Goal: Task Accomplishment & Management: Complete application form

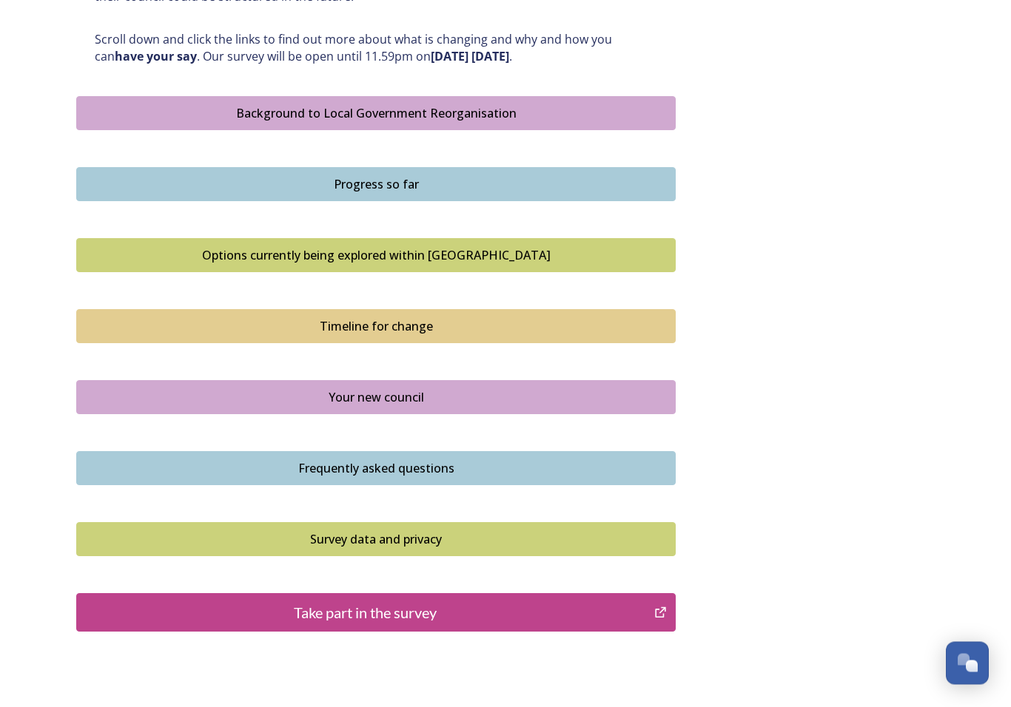
scroll to position [852, 0]
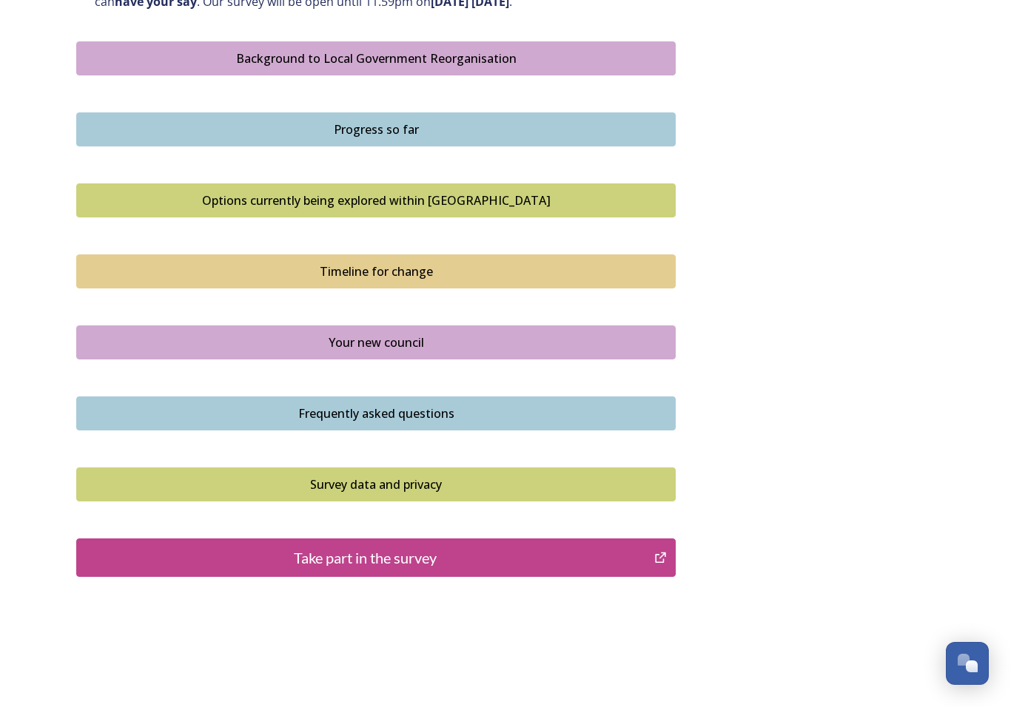
click at [579, 547] on div "Take part in the survey" at bounding box center [364, 558] width 561 height 22
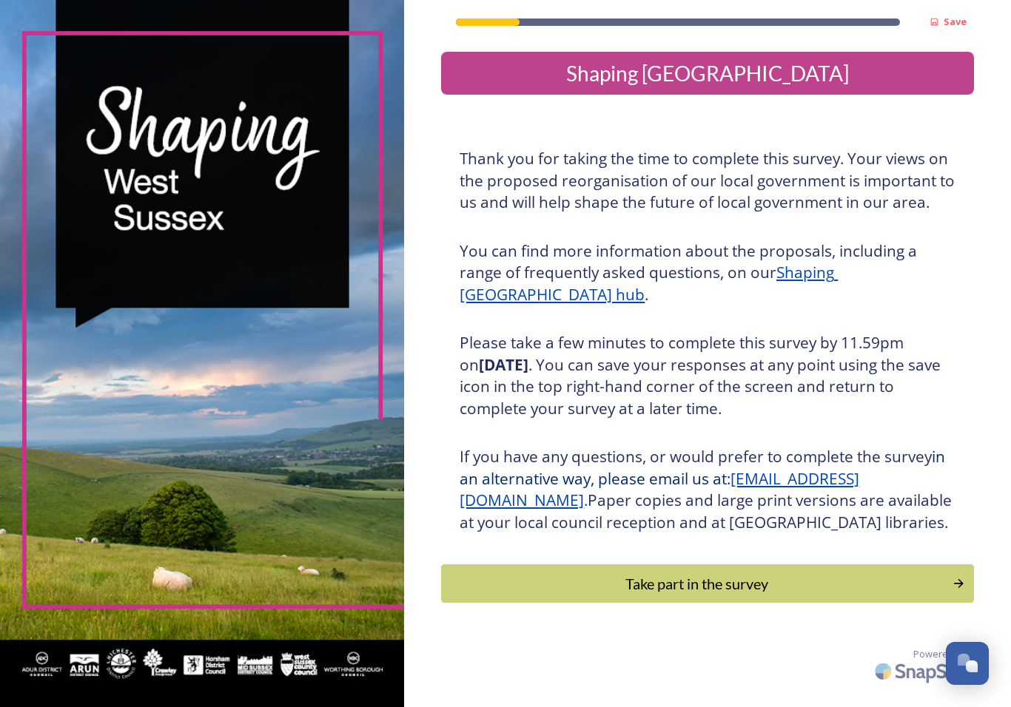
scroll to position [18, 0]
click at [692, 575] on div "Take part in the survey" at bounding box center [696, 584] width 495 height 22
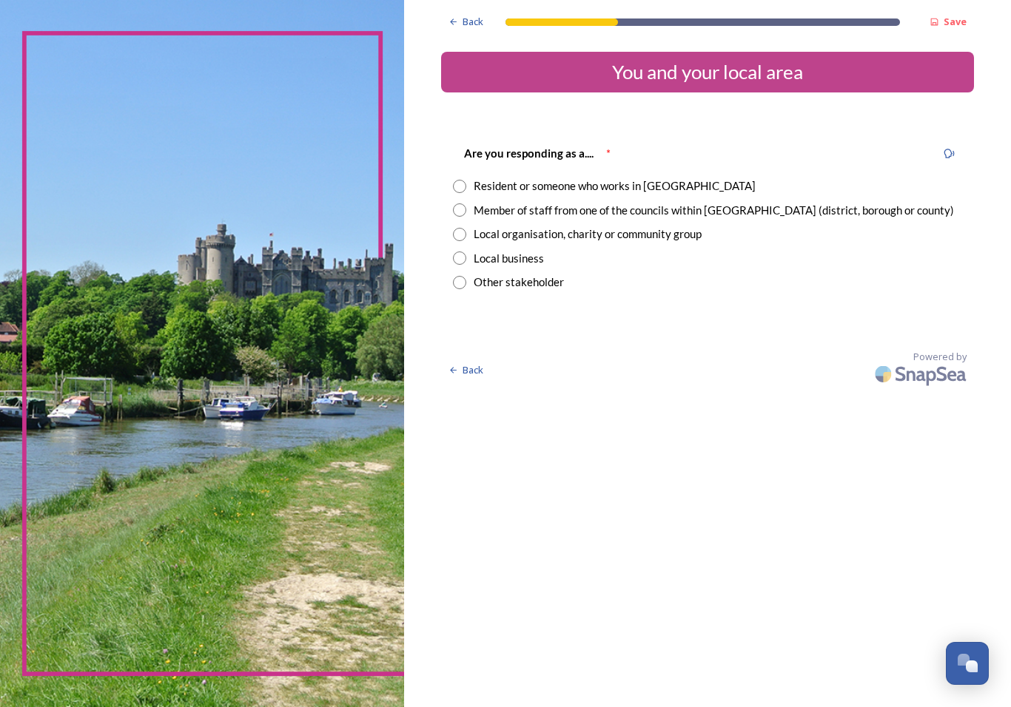
click at [453, 181] on input "radio" at bounding box center [459, 186] width 13 height 13
radio input "true"
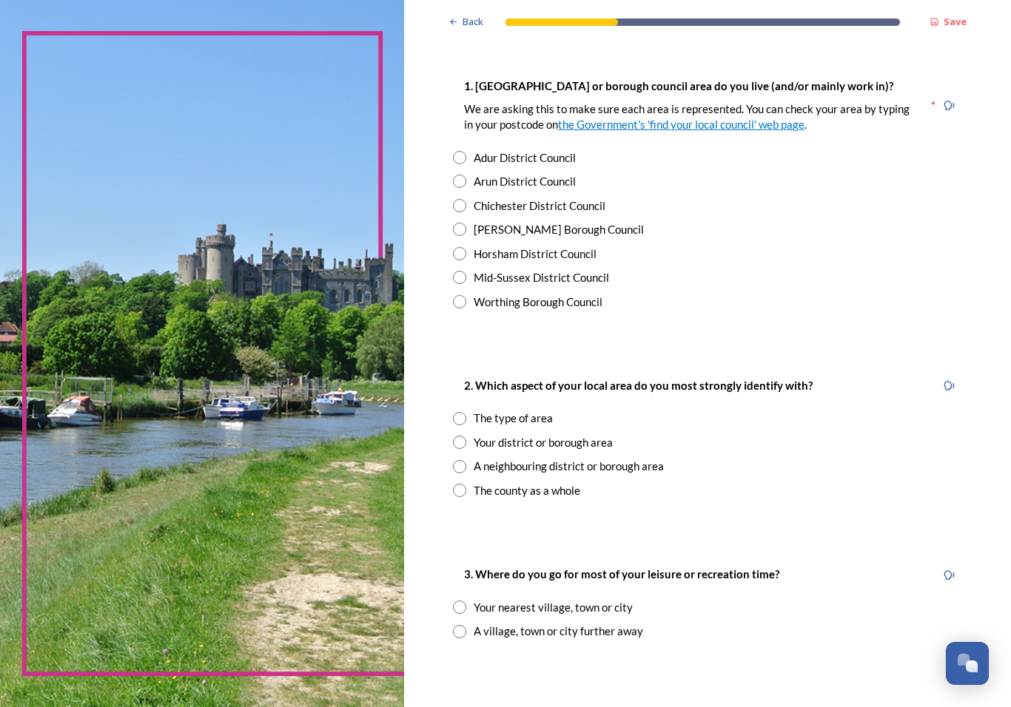
scroll to position [277, 0]
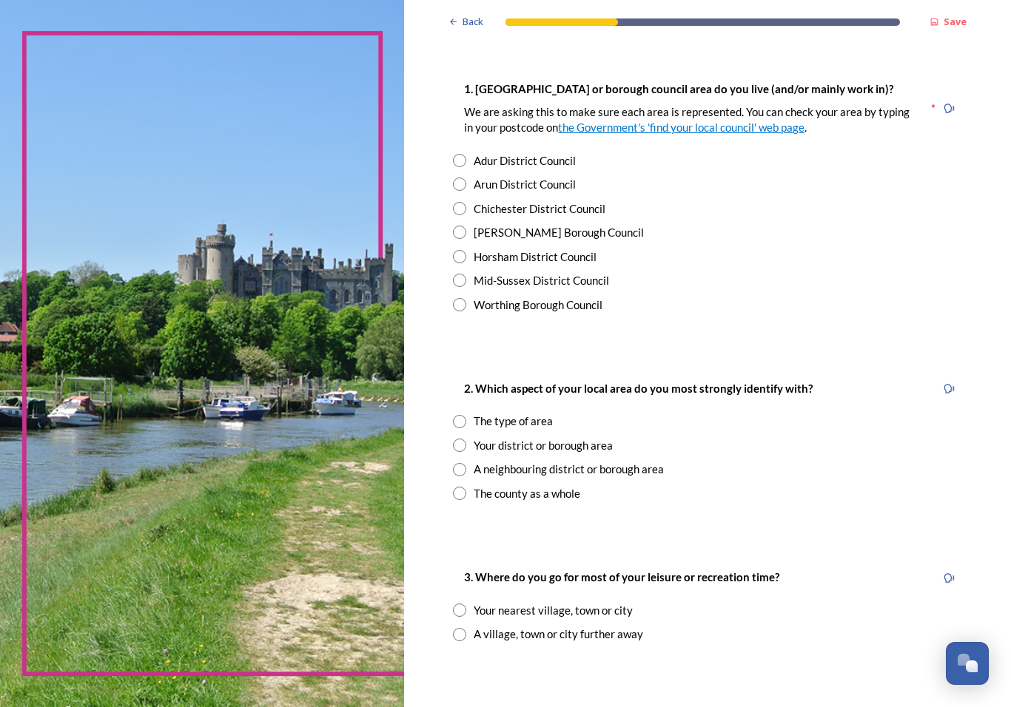
click at [453, 155] on input "radio" at bounding box center [459, 160] width 13 height 13
radio input "true"
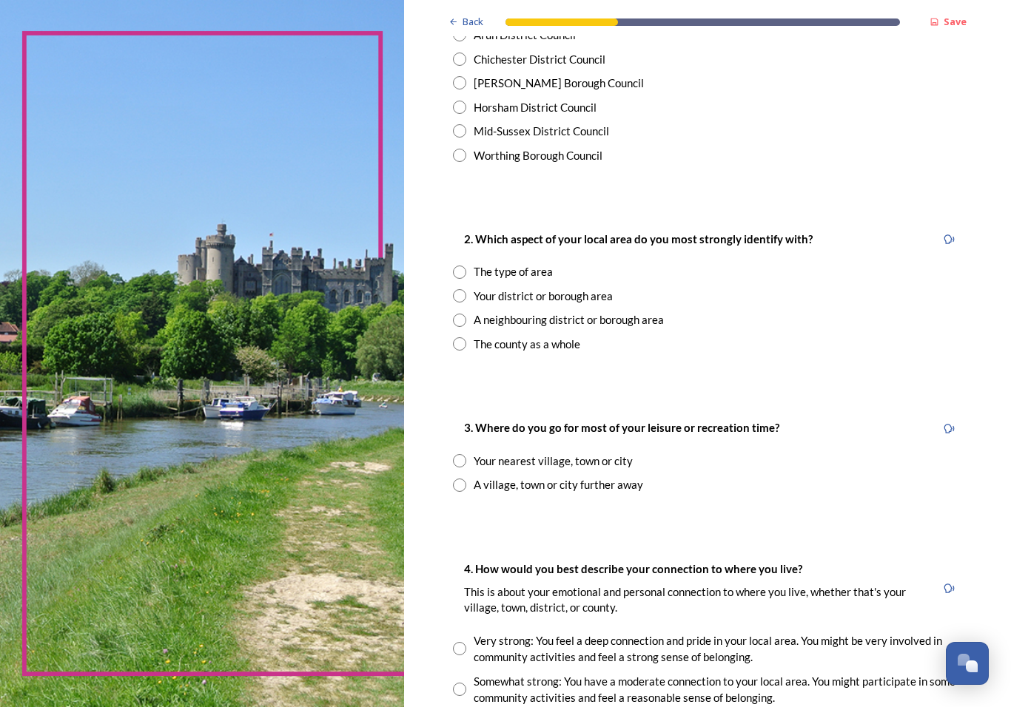
scroll to position [428, 0]
click at [453, 266] on input "radio" at bounding box center [459, 271] width 13 height 13
radio input "true"
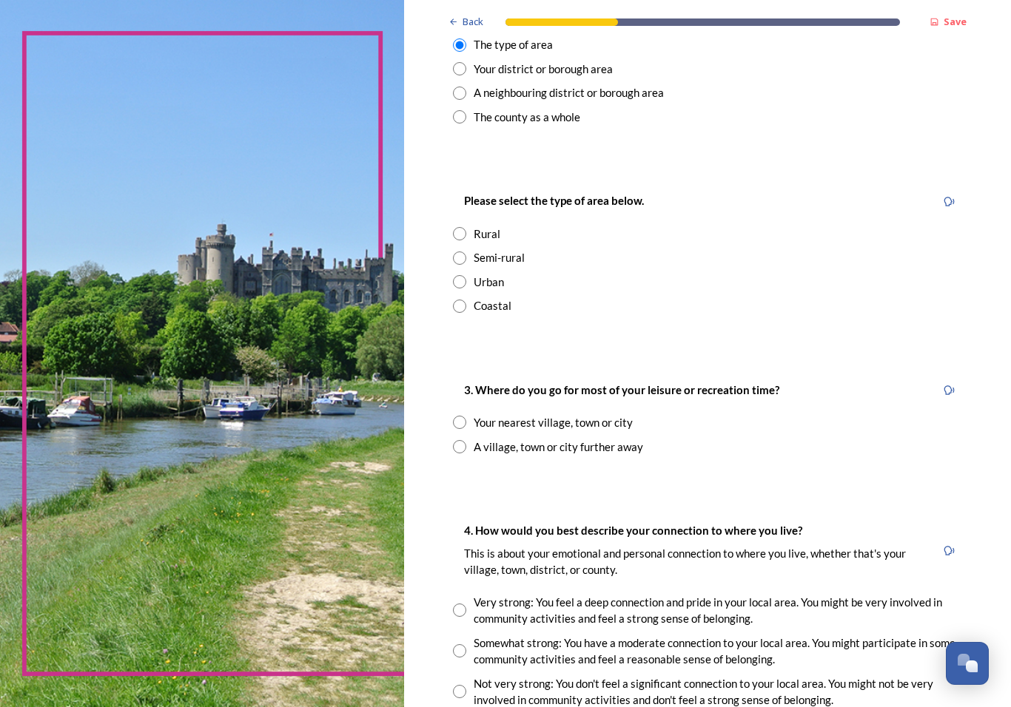
scroll to position [653, 0]
click at [453, 302] on input "radio" at bounding box center [459, 306] width 13 height 13
radio input "true"
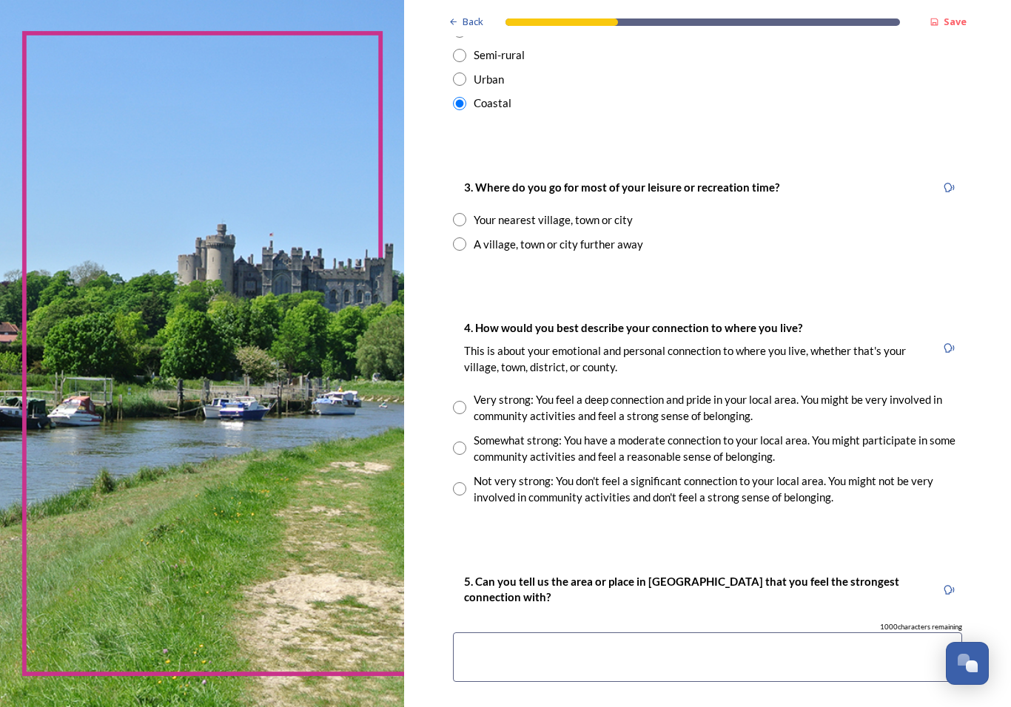
scroll to position [853, 0]
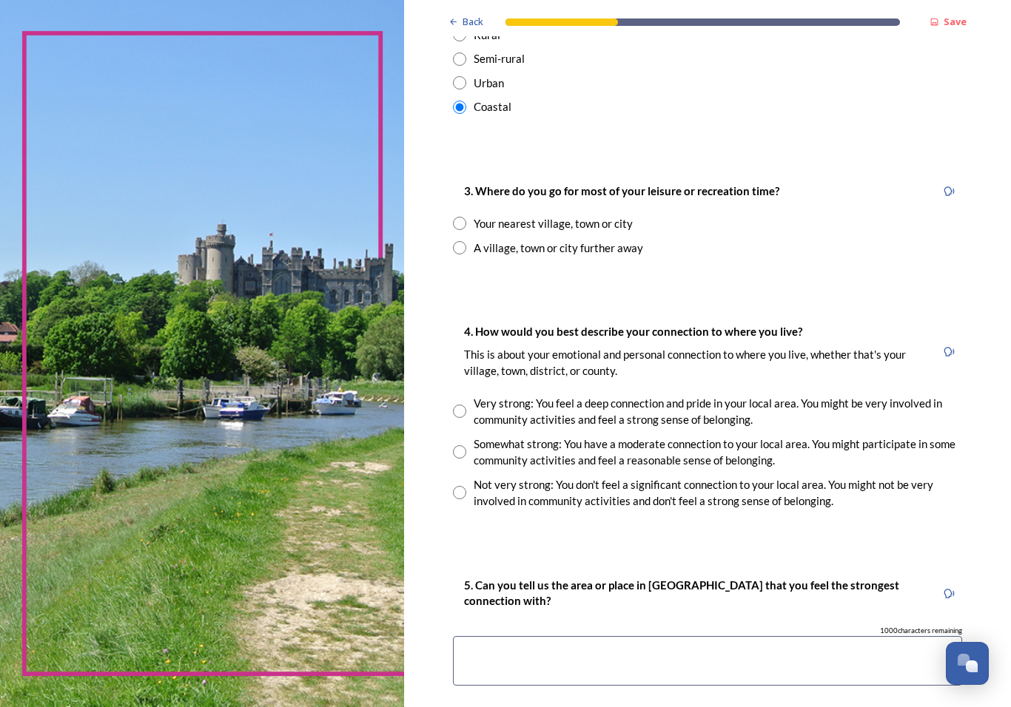
click at [453, 217] on input "radio" at bounding box center [459, 223] width 13 height 13
radio input "true"
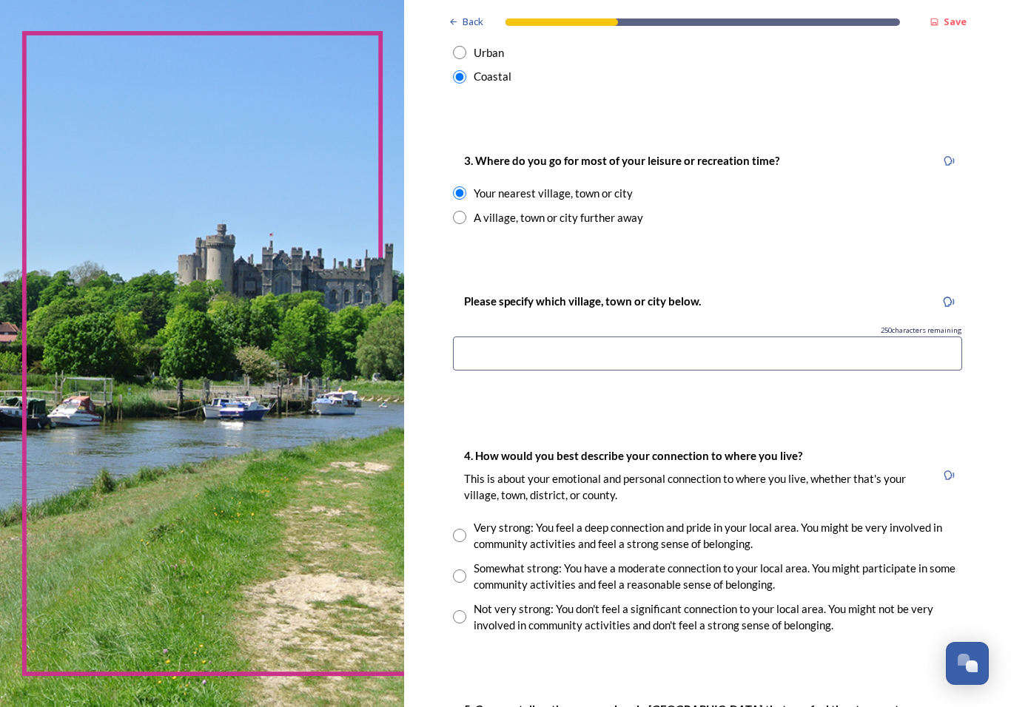
scroll to position [882, 0]
click at [714, 351] on input at bounding box center [707, 355] width 509 height 34
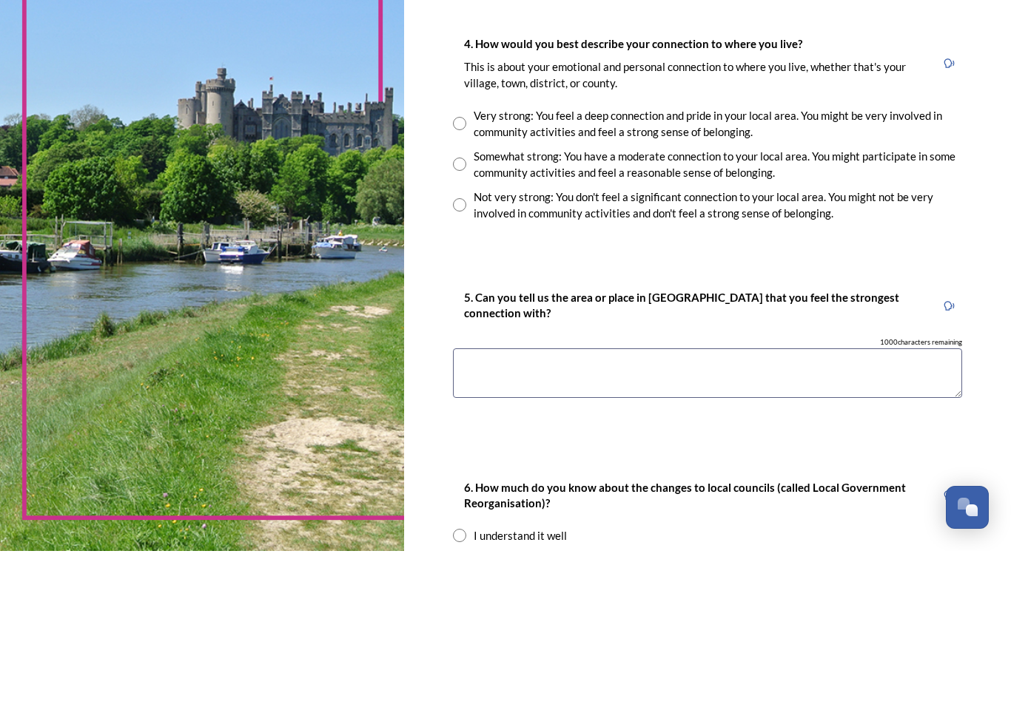
scroll to position [1138, 0]
type input "[GEOGRAPHIC_DATA] by sea"
click at [453, 274] on input "radio" at bounding box center [459, 280] width 13 height 13
radio input "true"
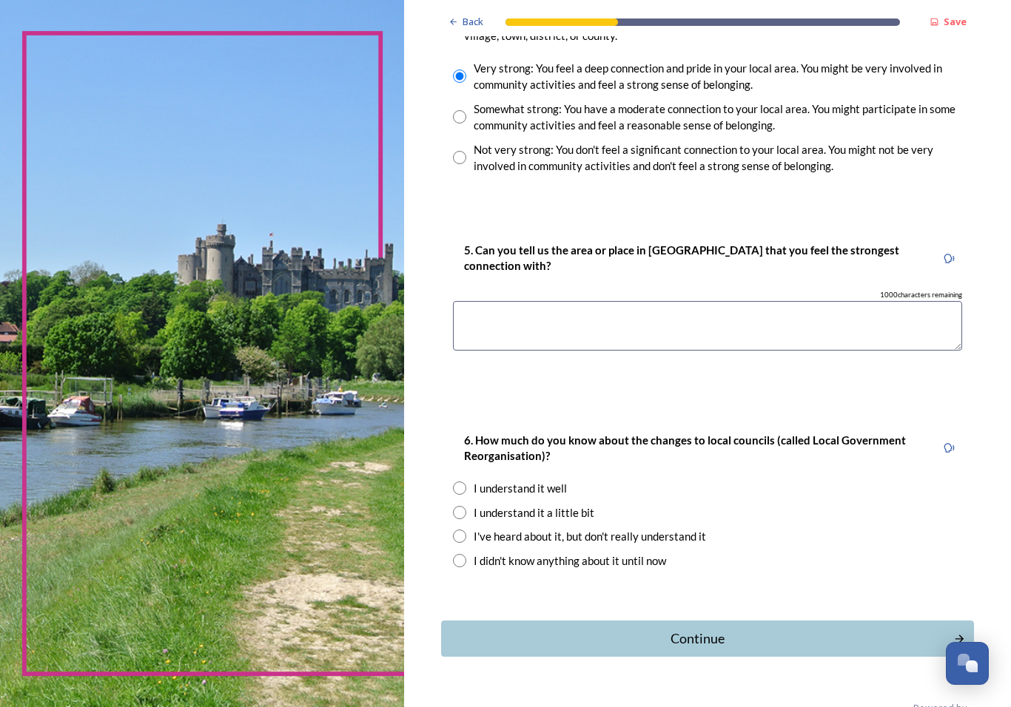
scroll to position [1342, 0]
click at [584, 302] on textarea at bounding box center [707, 327] width 509 height 50
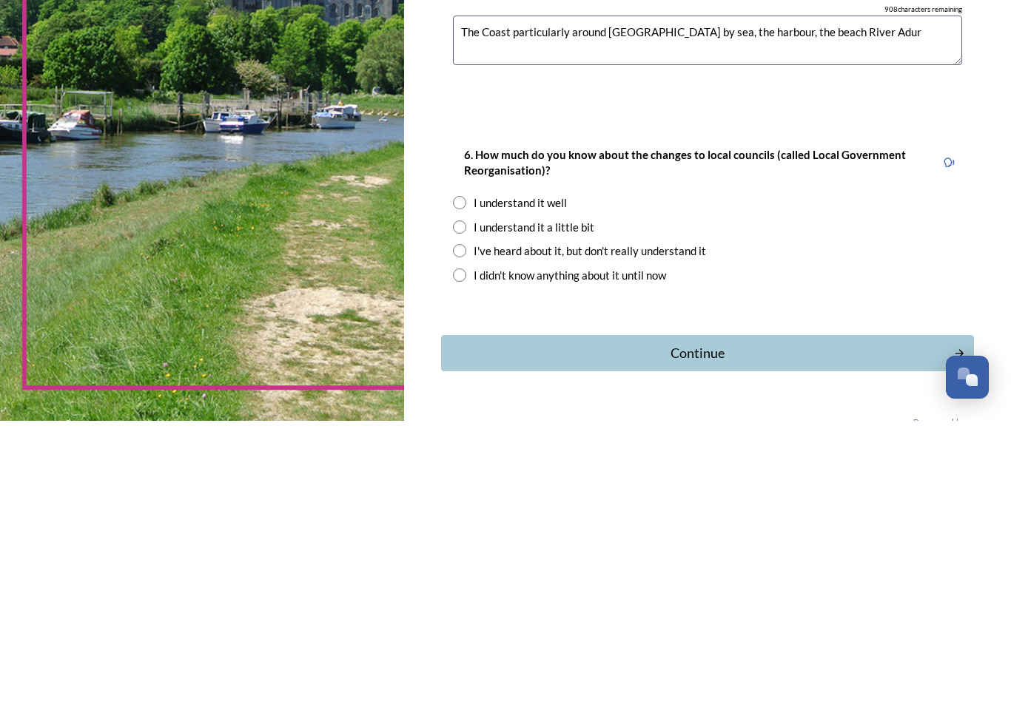
type textarea "The Coast particularly around [GEOGRAPHIC_DATA] by sea, the harbour, the beach …"
click at [453, 482] on input "radio" at bounding box center [459, 488] width 13 height 13
radio input "true"
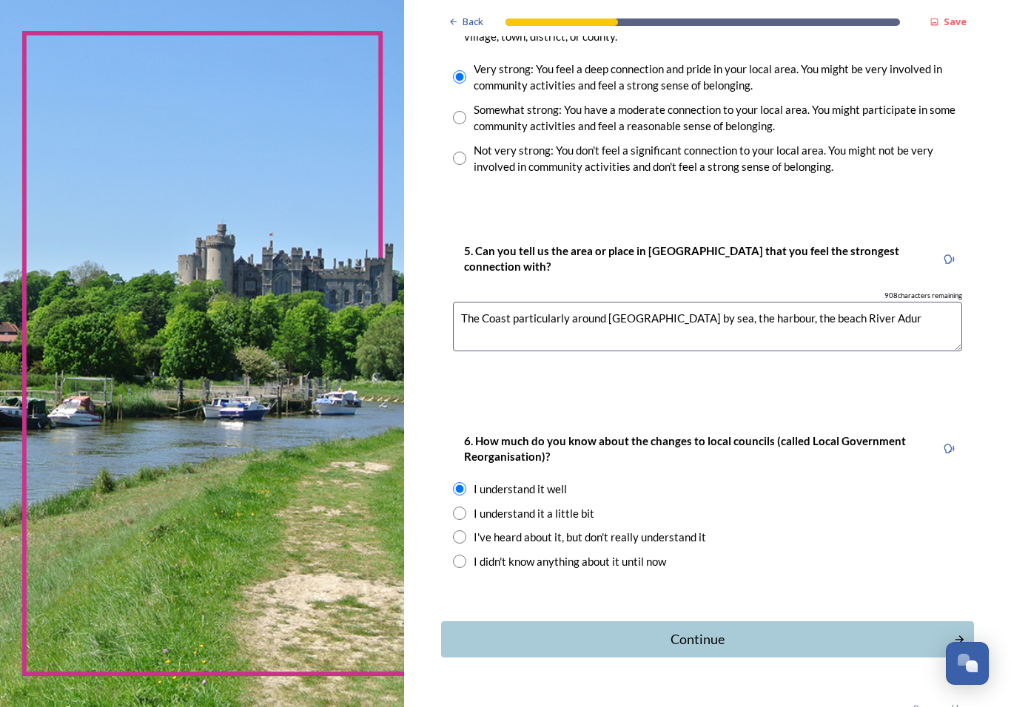
click at [686, 630] on div "Continue" at bounding box center [697, 640] width 496 height 20
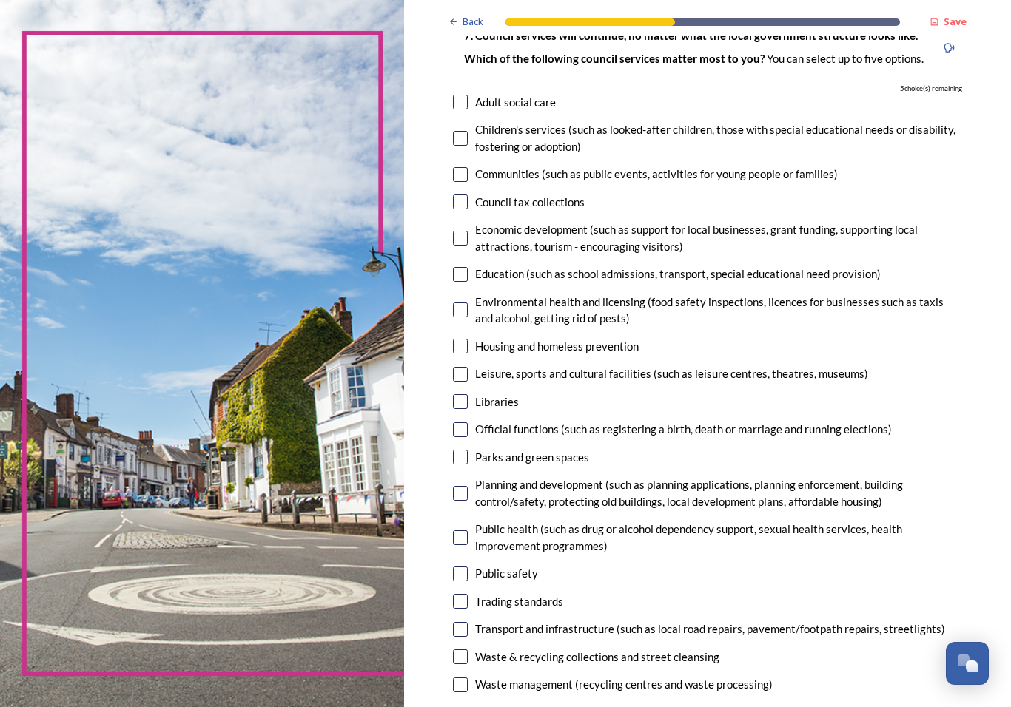
scroll to position [118, 0]
click at [453, 95] on input "checkbox" at bounding box center [460, 102] width 15 height 15
checkbox input "true"
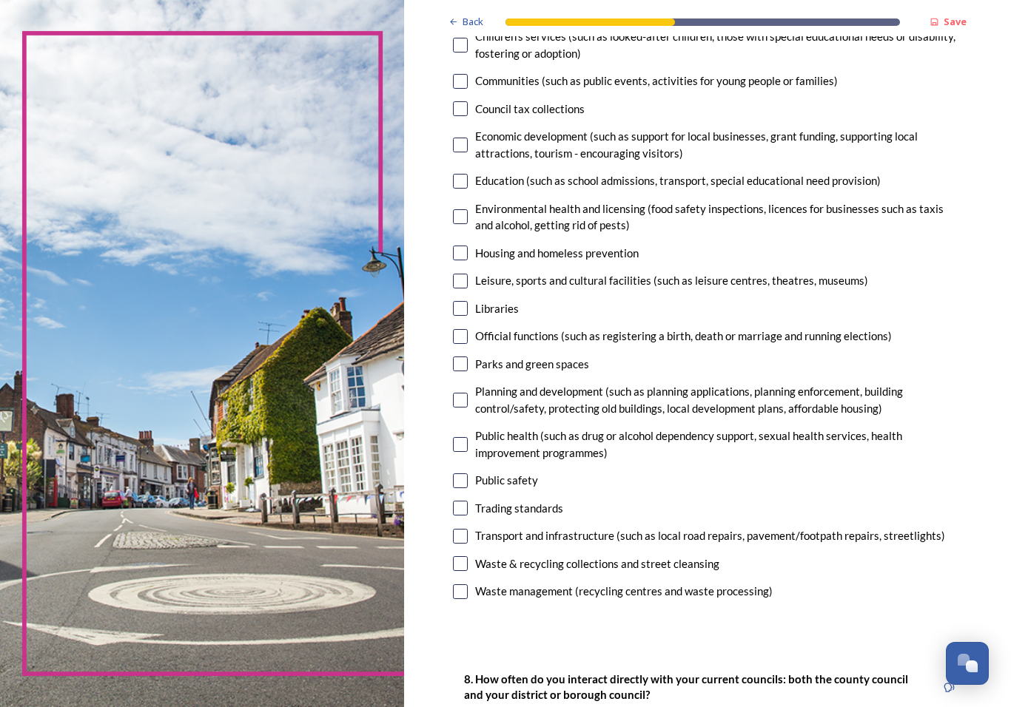
scroll to position [211, 0]
click at [453, 138] on input "checkbox" at bounding box center [460, 145] width 15 height 15
checkbox input "true"
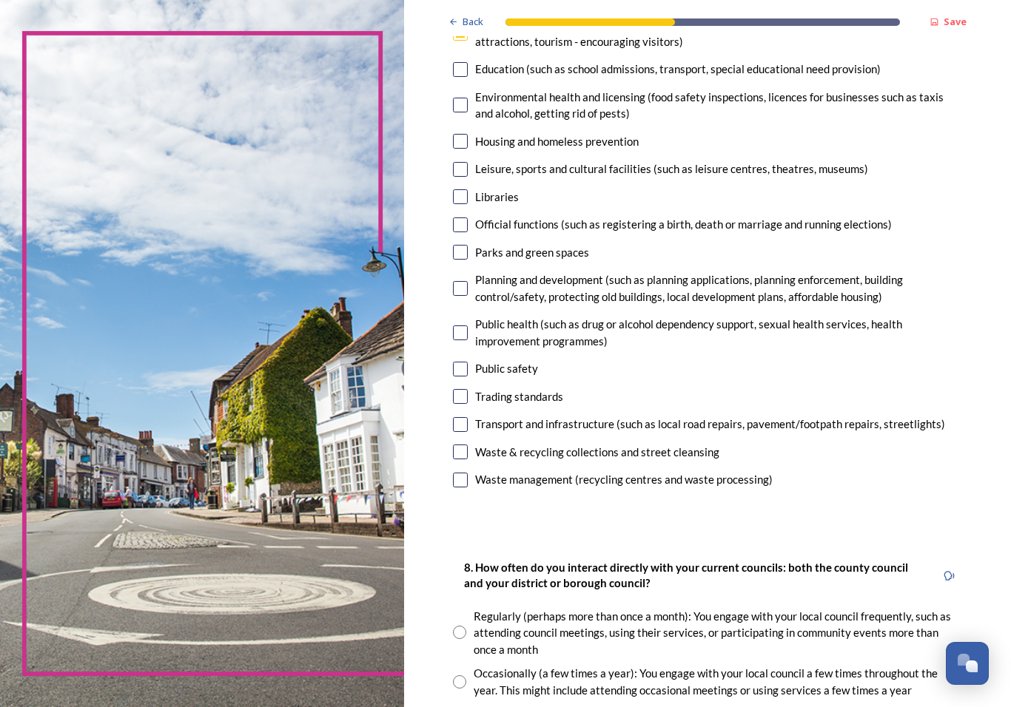
scroll to position [323, 0]
click at [453, 245] on input "checkbox" at bounding box center [460, 252] width 15 height 15
checkbox input "true"
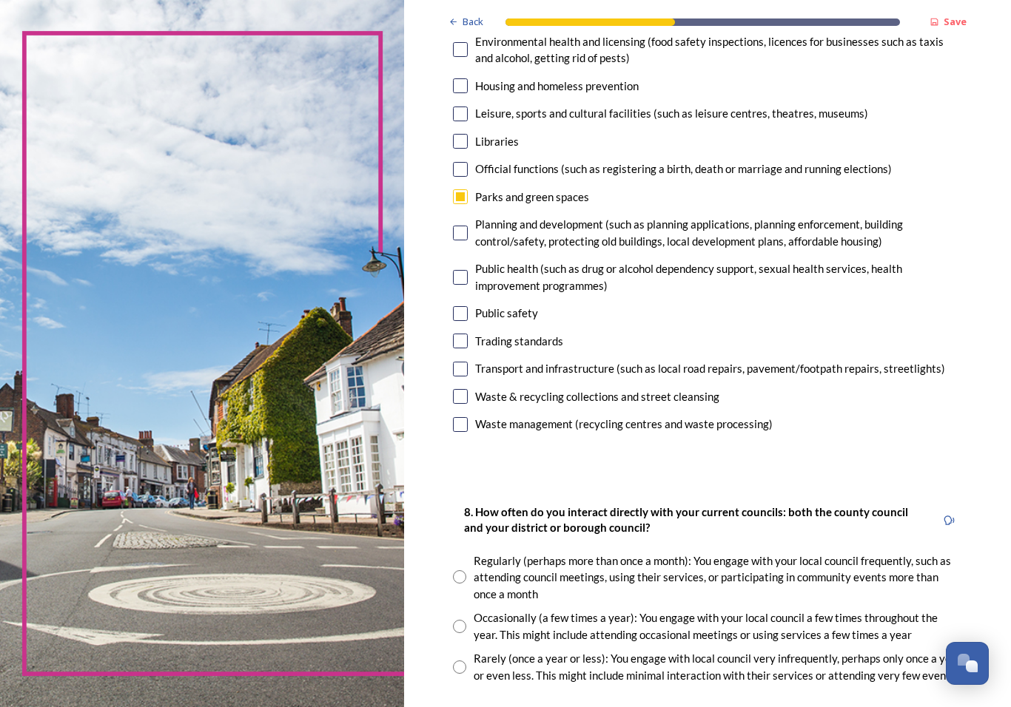
scroll to position [378, 0]
click at [453, 226] on input "checkbox" at bounding box center [460, 233] width 15 height 15
checkbox input "true"
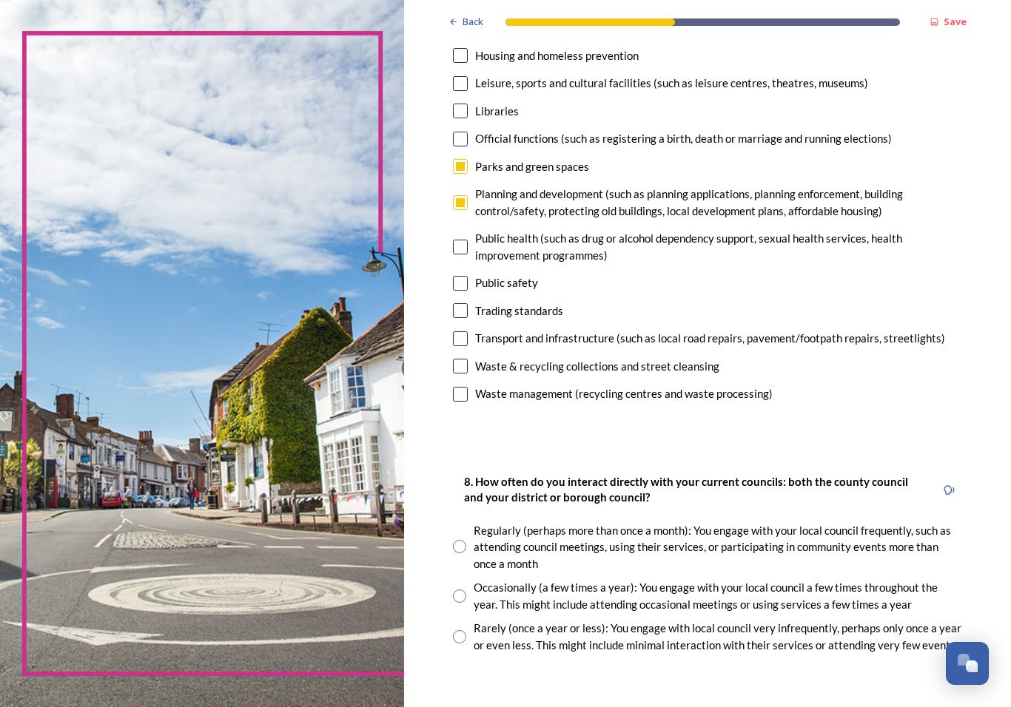
scroll to position [408, 0]
click at [453, 387] on input "checkbox" at bounding box center [460, 394] width 15 height 15
checkbox input "true"
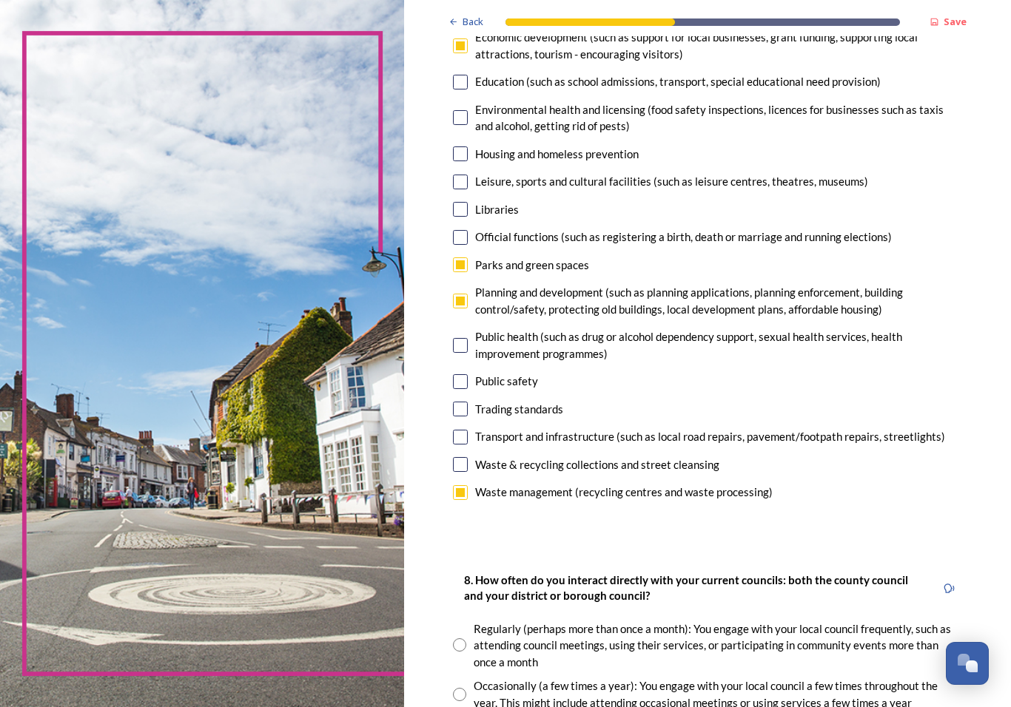
scroll to position [310, 0]
click at [453, 457] on input "checkbox" at bounding box center [460, 464] width 15 height 15
checkbox input "false"
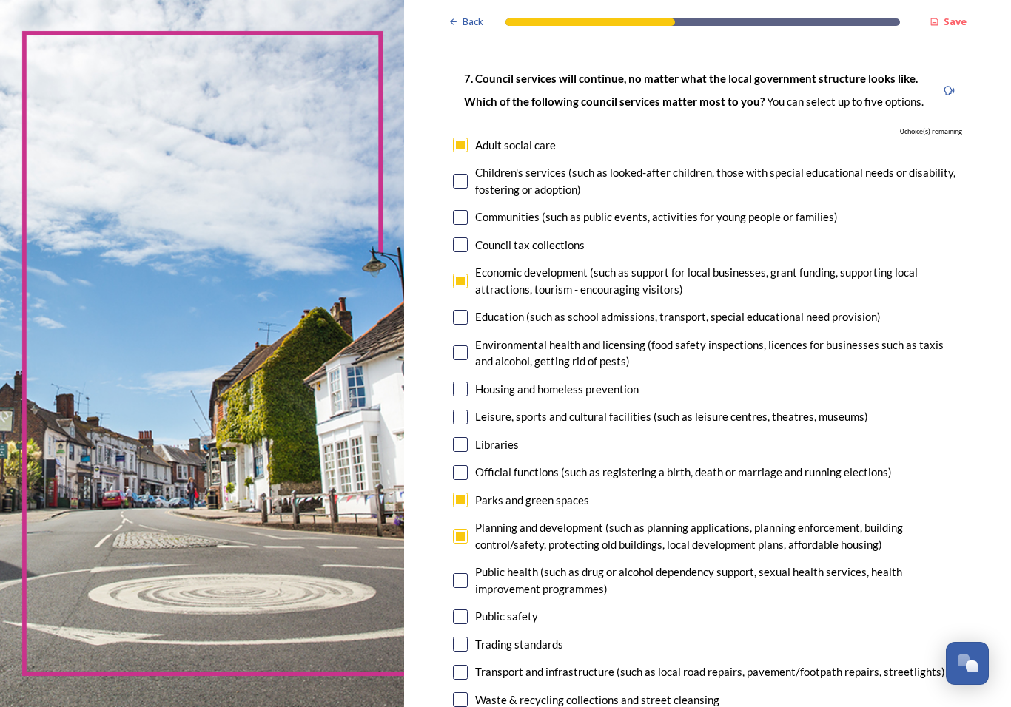
scroll to position [75, 0]
click at [453, 274] on input "checkbox" at bounding box center [460, 281] width 15 height 15
checkbox input "false"
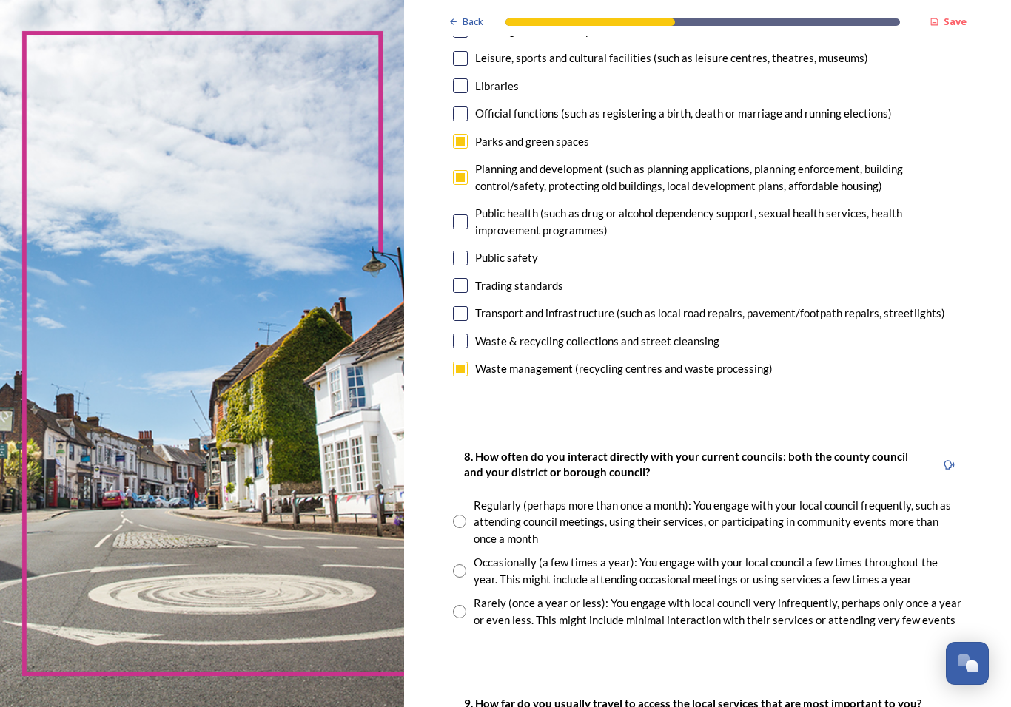
scroll to position [434, 0]
click at [453, 334] on input "checkbox" at bounding box center [460, 341] width 15 height 15
checkbox input "true"
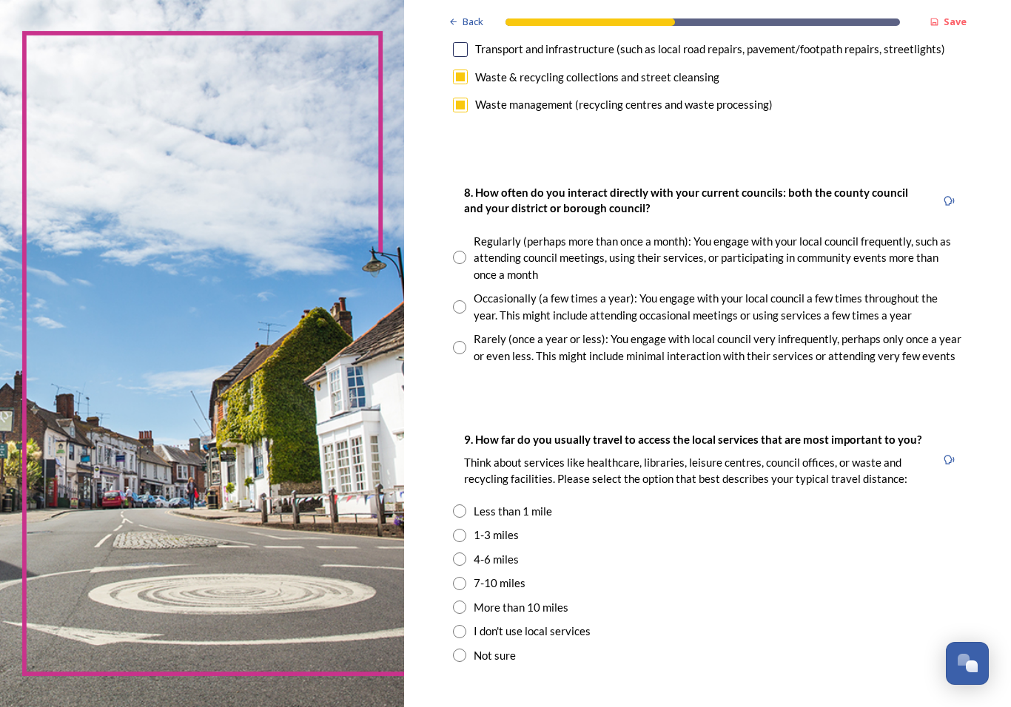
scroll to position [698, 0]
click at [453, 290] on div "Occasionally (a few times a year): You engage with your local council a few tim…" at bounding box center [707, 306] width 509 height 33
radio input "true"
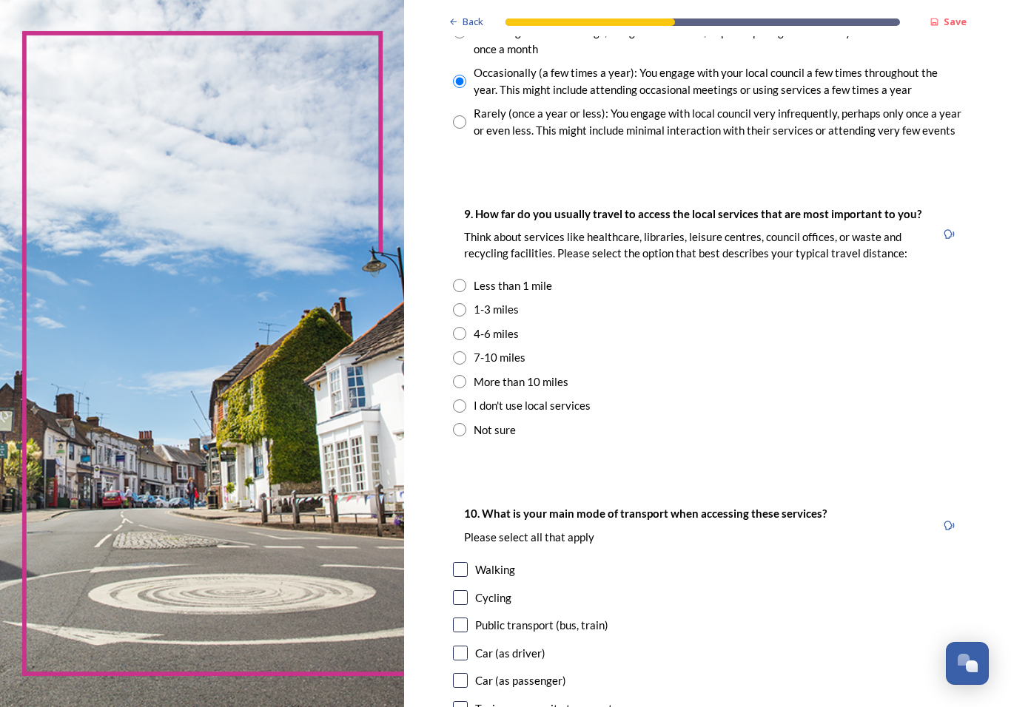
scroll to position [924, 0]
click at [453, 277] on div "Less than 1 mile" at bounding box center [707, 285] width 509 height 17
radio input "true"
click at [453, 303] on input "radio" at bounding box center [459, 309] width 13 height 13
radio input "true"
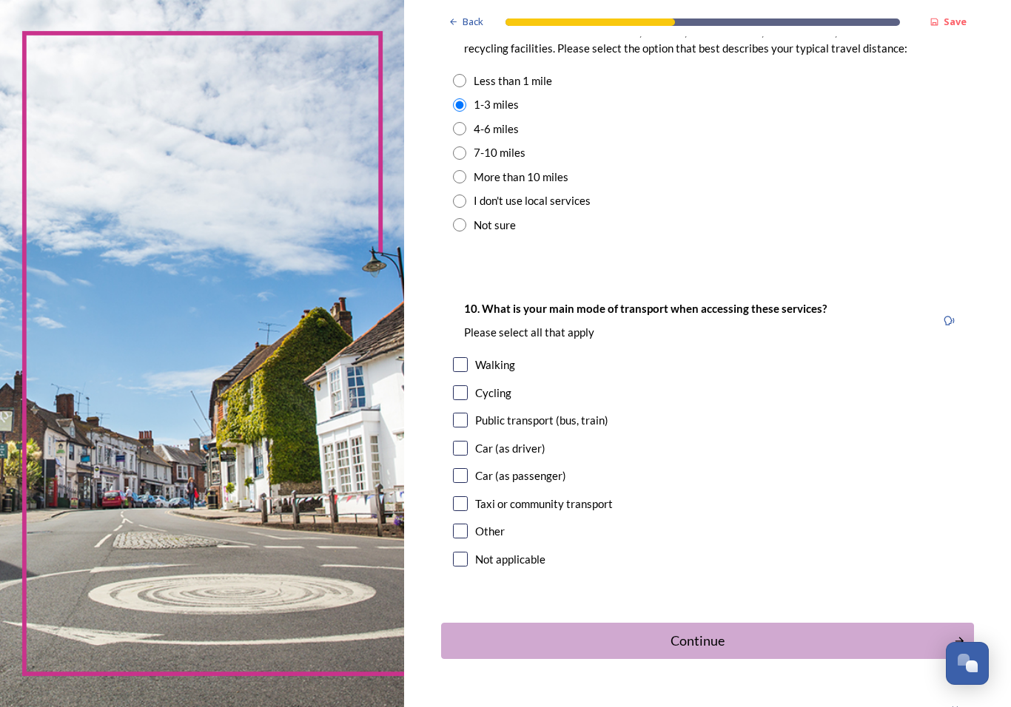
scroll to position [1127, 0]
click at [441, 423] on div "10. What is your main mode of transport when accessing these services? Please s…" at bounding box center [707, 436] width 533 height 301
click at [453, 442] on input "checkbox" at bounding box center [460, 449] width 15 height 15
checkbox input "true"
click at [680, 632] on div "Continue" at bounding box center [697, 642] width 496 height 20
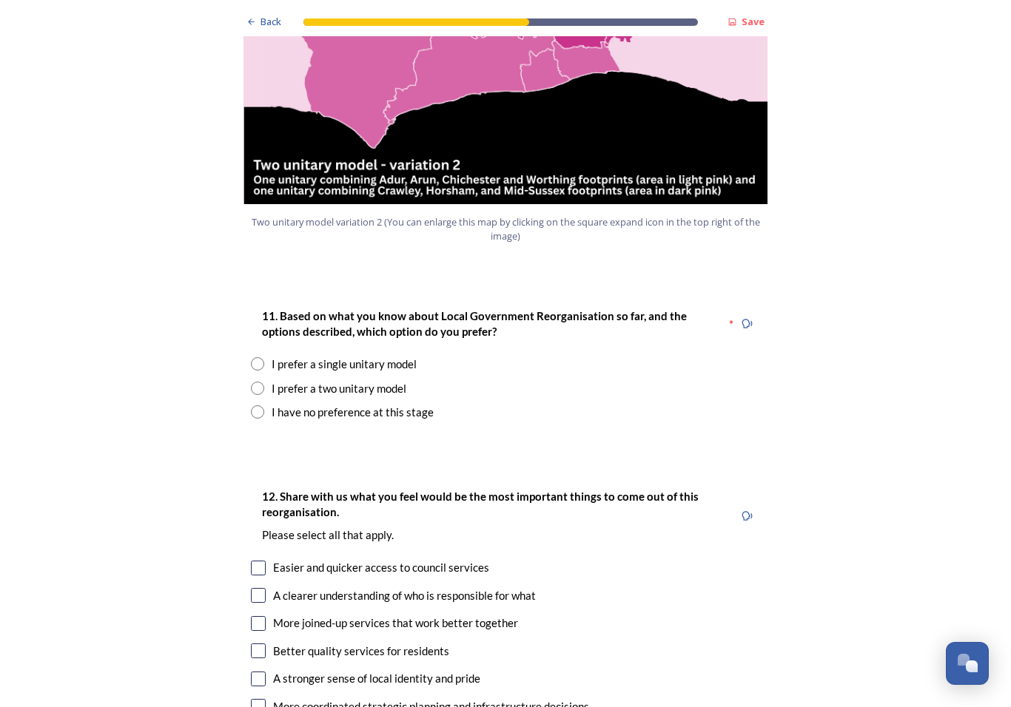
scroll to position [1763, 0]
click at [262, 382] on input "radio" at bounding box center [257, 388] width 13 height 13
radio input "true"
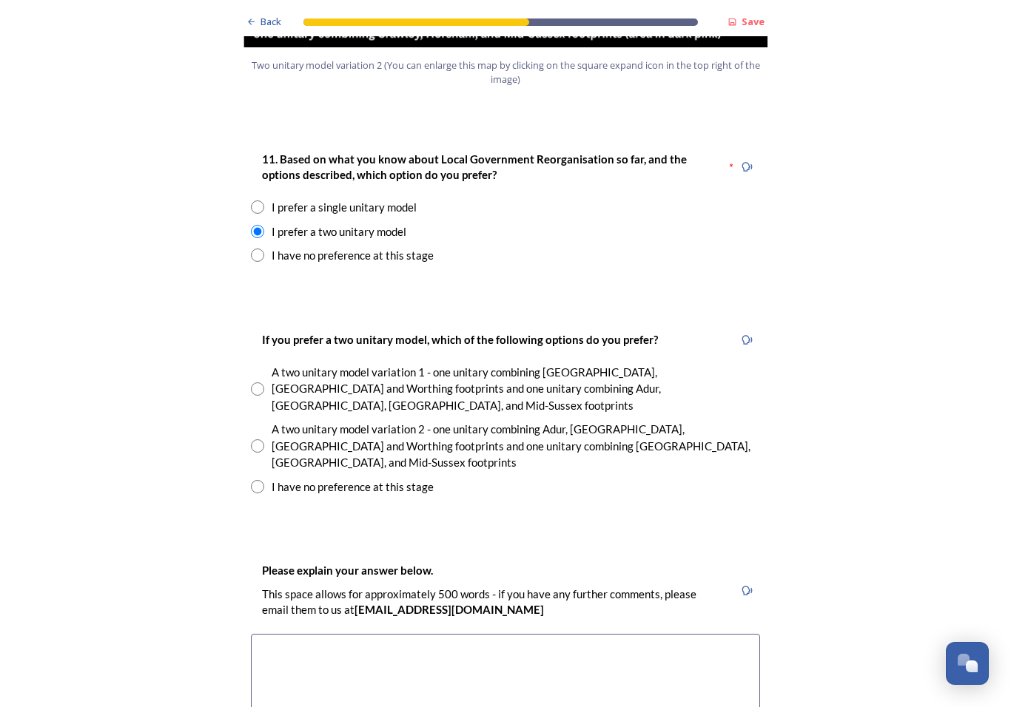
scroll to position [1922, 0]
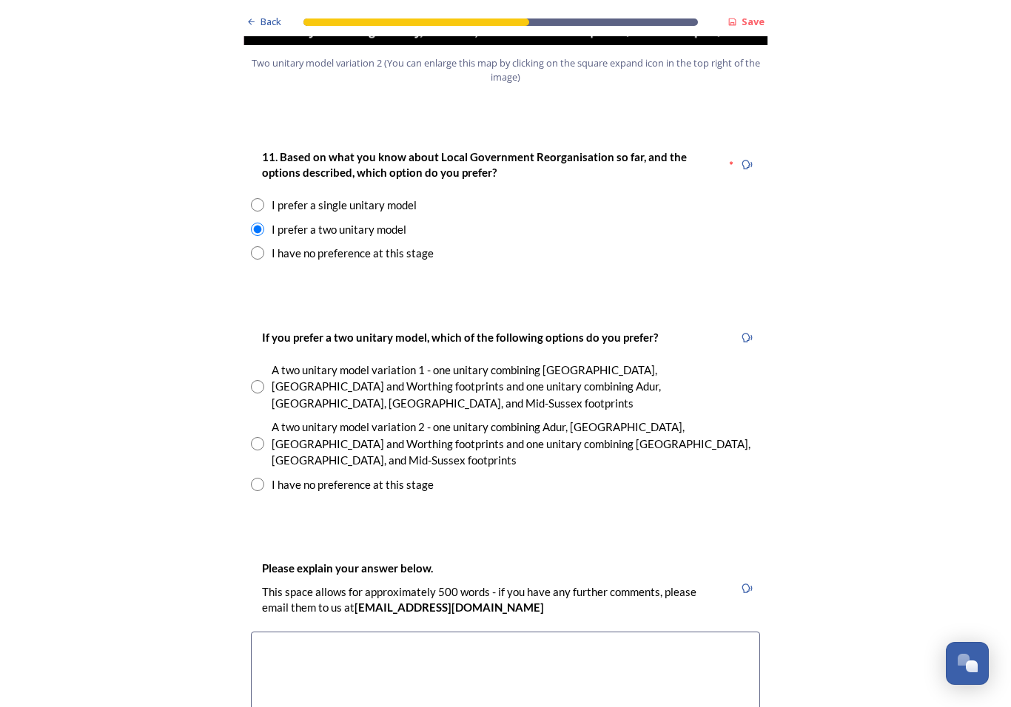
click at [257, 437] on input "radio" at bounding box center [257, 443] width 13 height 13
radio input "true"
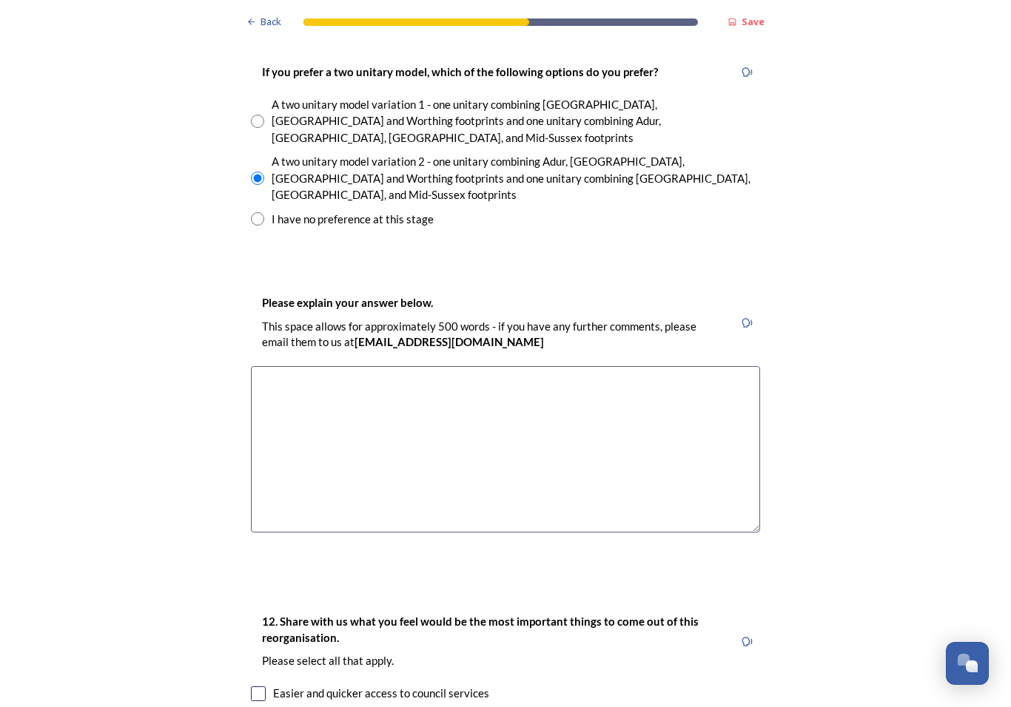
scroll to position [2187, 0]
click at [422, 366] on textarea at bounding box center [505, 449] width 509 height 166
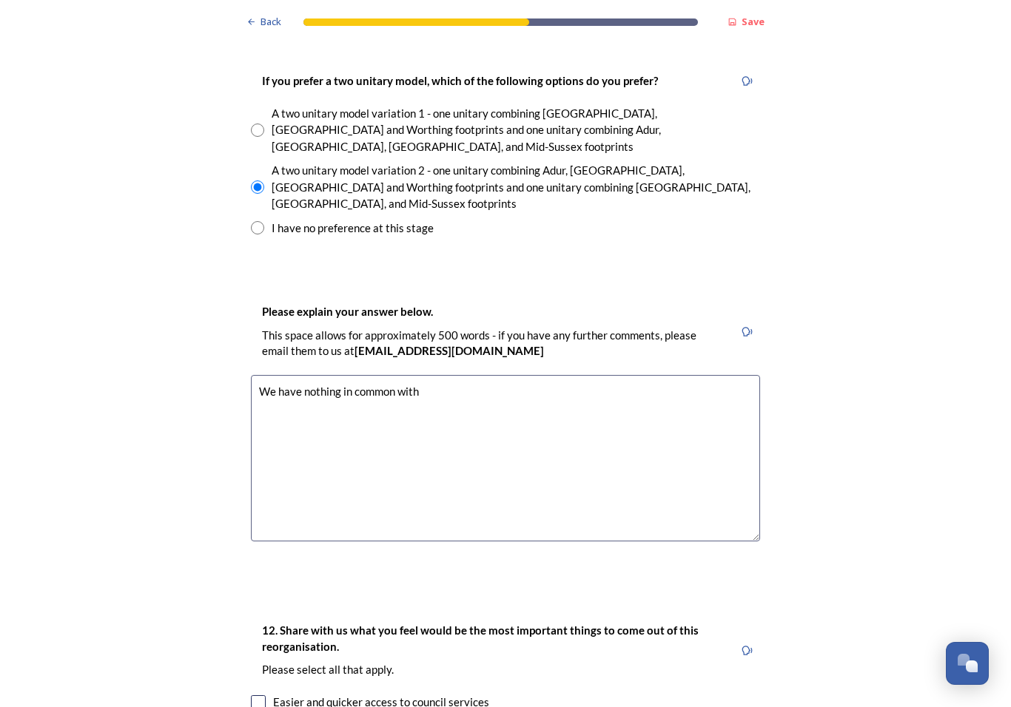
scroll to position [2205, 0]
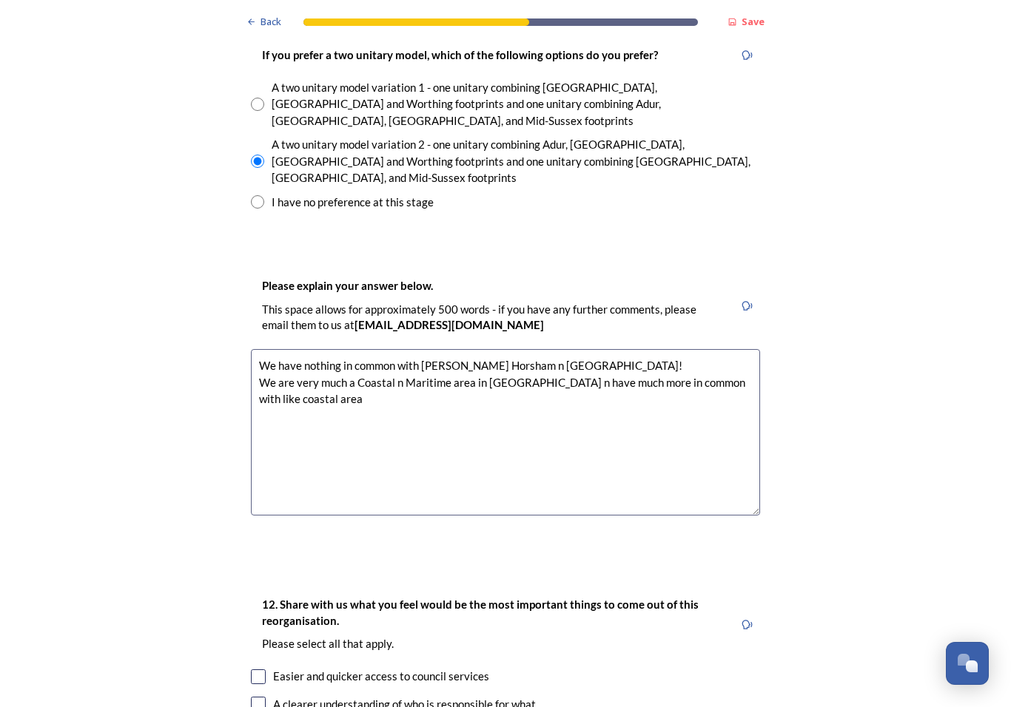
click at [325, 349] on textarea "We have nothing in common with [PERSON_NAME] Horsham n [GEOGRAPHIC_DATA]! We ar…" at bounding box center [505, 432] width 509 height 166
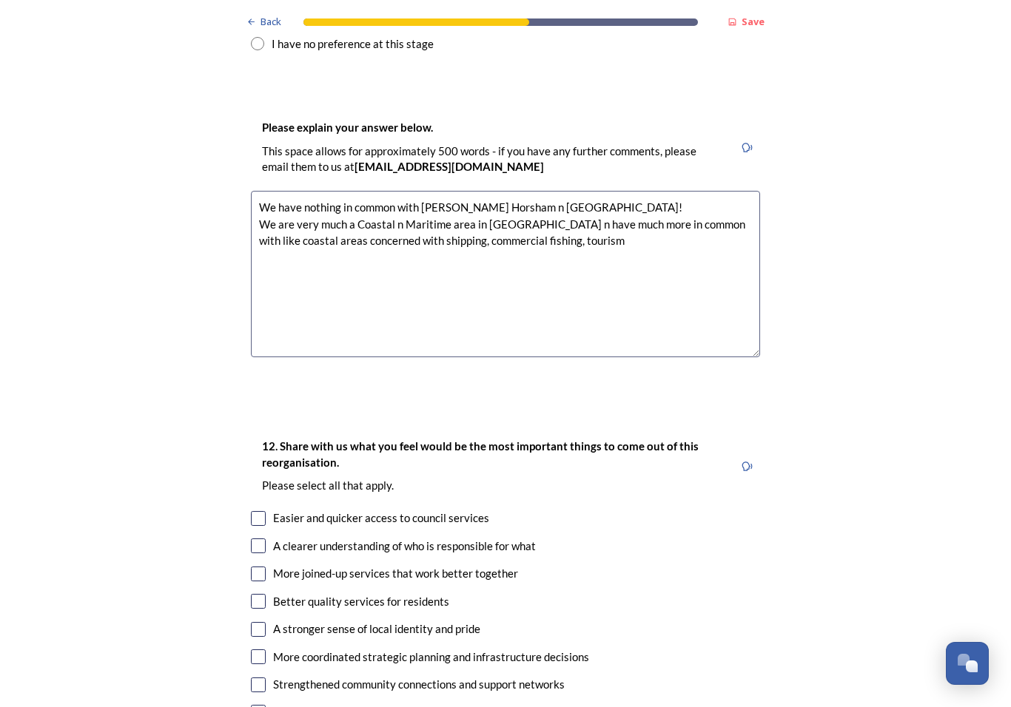
scroll to position [2364, 0]
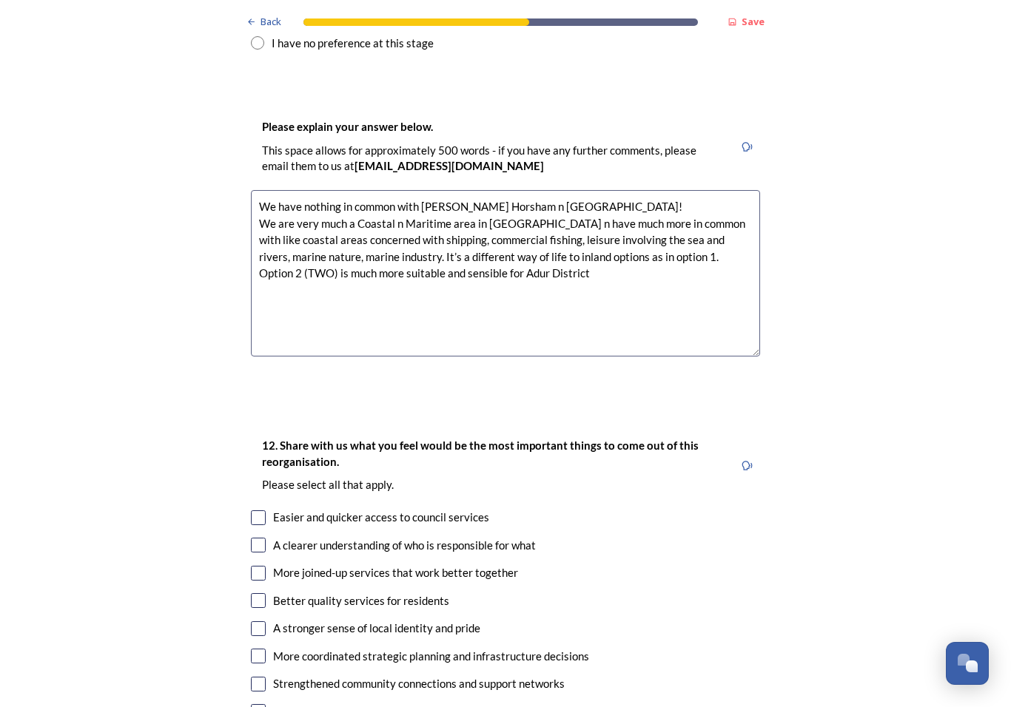
click at [341, 190] on textarea "We have nothing in common with [PERSON_NAME] Horsham n [GEOGRAPHIC_DATA]! We ar…" at bounding box center [505, 273] width 509 height 166
click at [479, 190] on textarea "We have nothing in common with [PERSON_NAME] Horsham n [GEOGRAPHIC_DATA]! We ar…" at bounding box center [505, 273] width 509 height 166
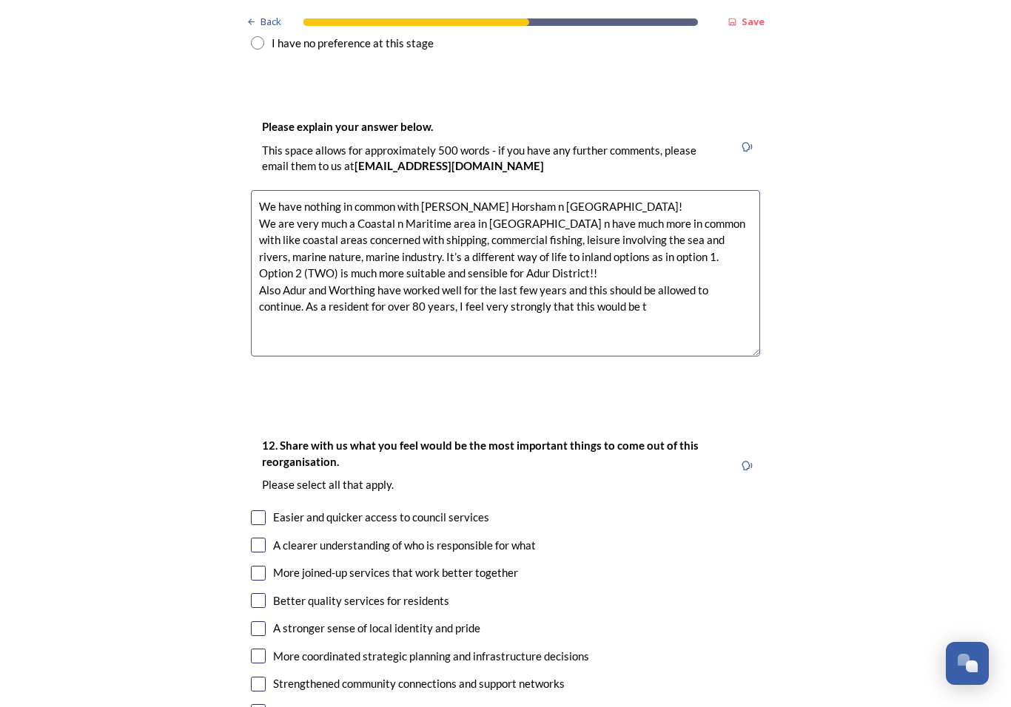
click at [576, 218] on textarea "We have nothing in common with [PERSON_NAME] Horsham n [GEOGRAPHIC_DATA]! We ar…" at bounding box center [505, 273] width 509 height 166
click at [678, 215] on textarea "We have nothing in common with [PERSON_NAME] Horsham n [GEOGRAPHIC_DATA]! We ar…" at bounding box center [505, 273] width 509 height 166
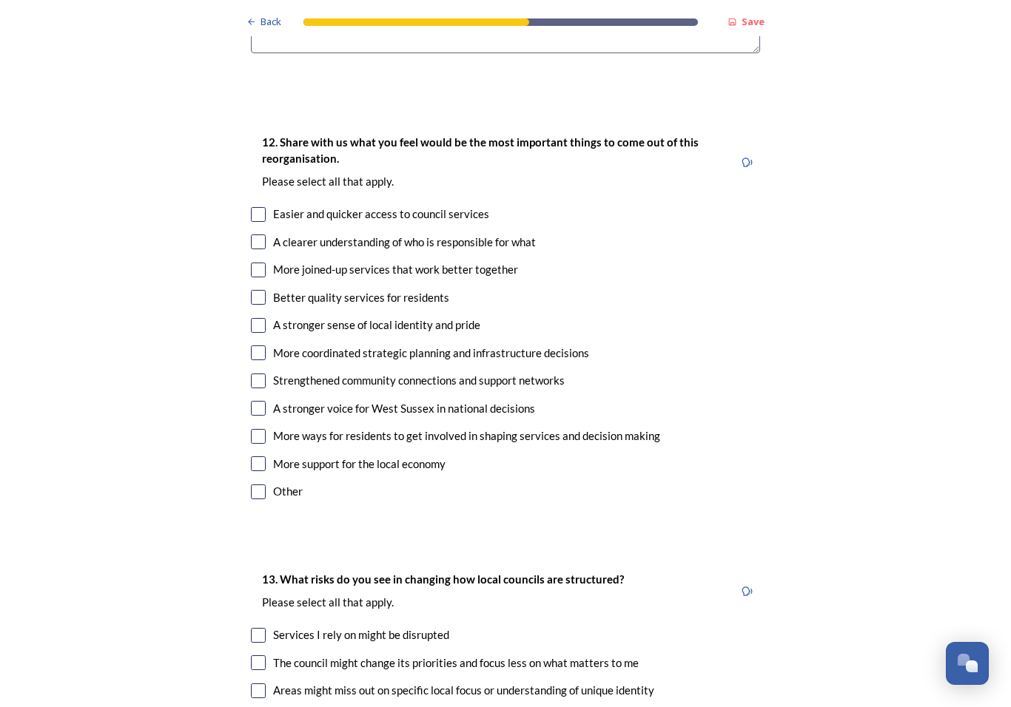
scroll to position [2668, 0]
type textarea "We have nothing in common with [PERSON_NAME] Horsham n [GEOGRAPHIC_DATA]! We ar…"
click at [260, 206] on input "checkbox" at bounding box center [258, 213] width 15 height 15
checkbox input "true"
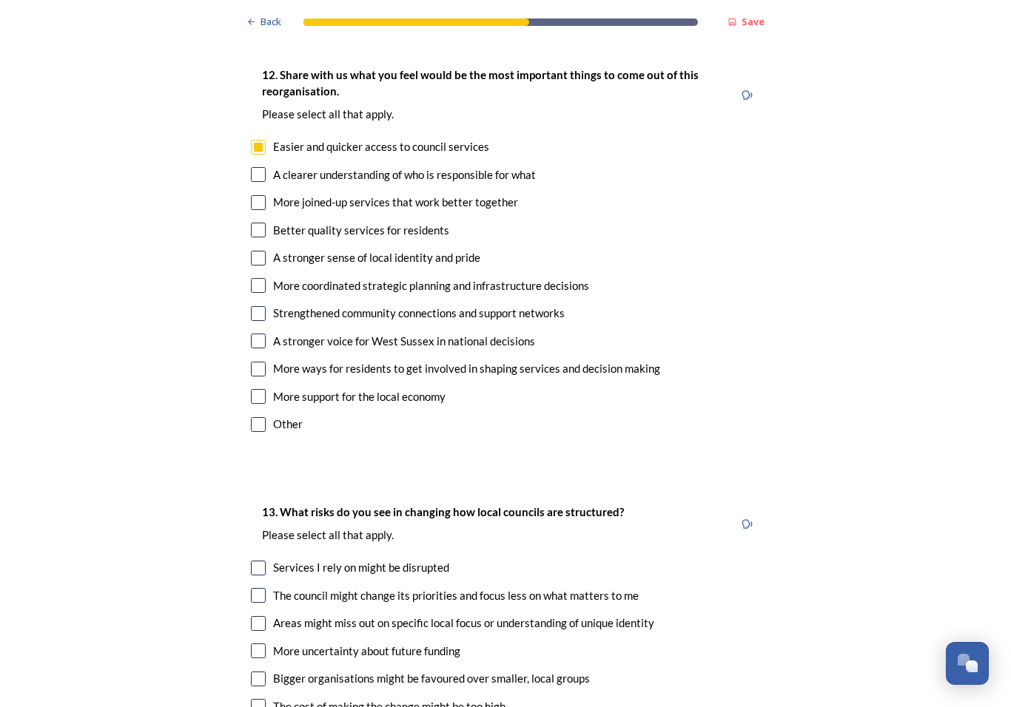
scroll to position [2734, 0]
click at [263, 195] on input "checkbox" at bounding box center [258, 202] width 15 height 15
checkbox input "true"
click at [261, 223] on input "checkbox" at bounding box center [258, 230] width 15 height 15
checkbox input "true"
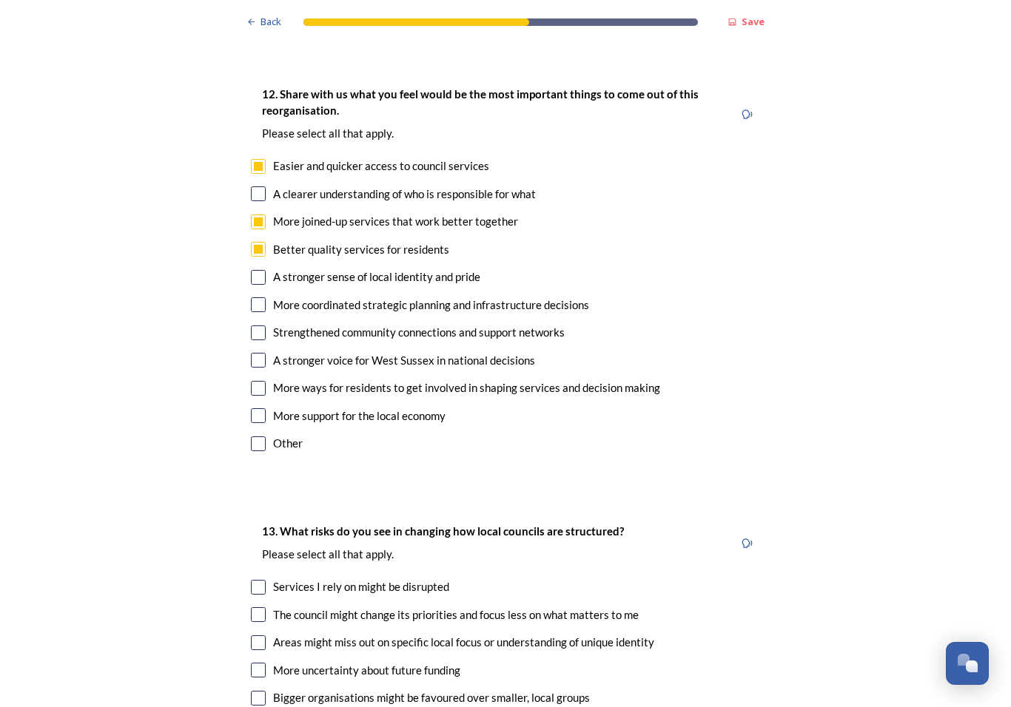
scroll to position [2716, 0]
click at [263, 407] on input "checkbox" at bounding box center [258, 414] width 15 height 15
checkbox input "true"
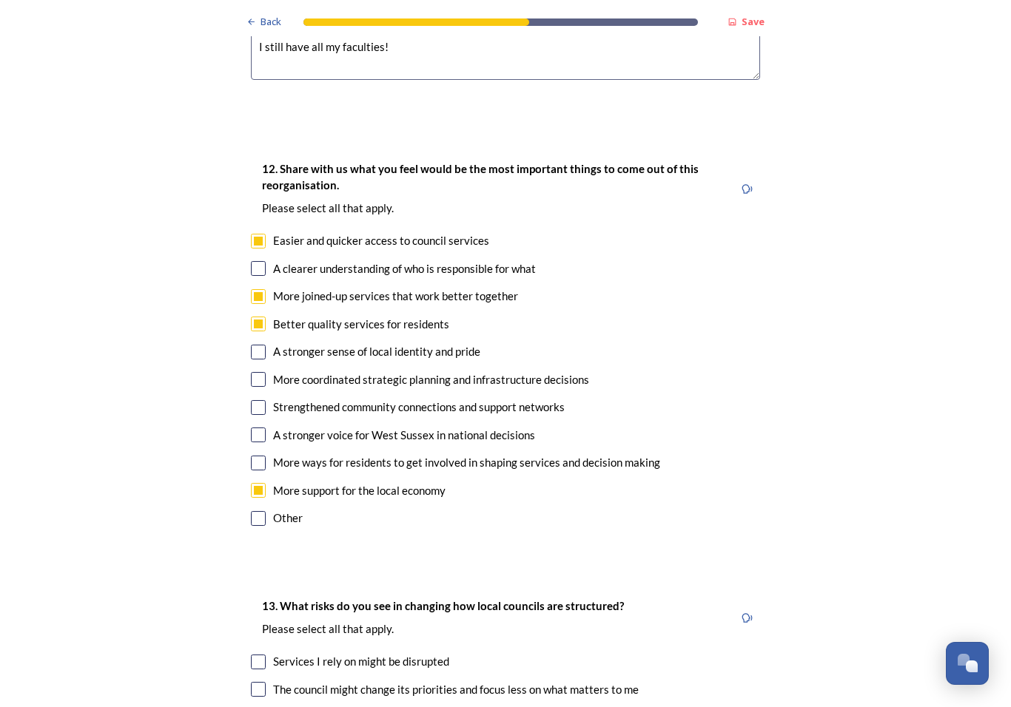
scroll to position [2641, 0]
click at [260, 455] on input "checkbox" at bounding box center [258, 462] width 15 height 15
checkbox input "true"
click at [254, 427] on input "checkbox" at bounding box center [258, 434] width 15 height 15
checkbox input "true"
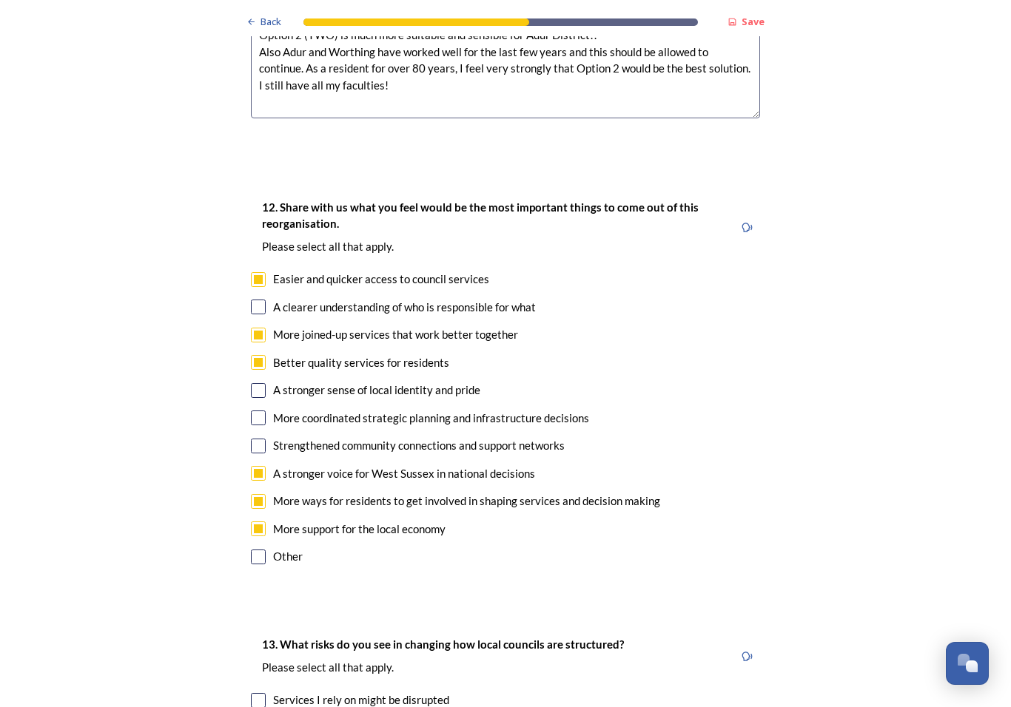
scroll to position [2602, 0]
click at [257, 439] on input "checkbox" at bounding box center [258, 446] width 15 height 15
checkbox input "true"
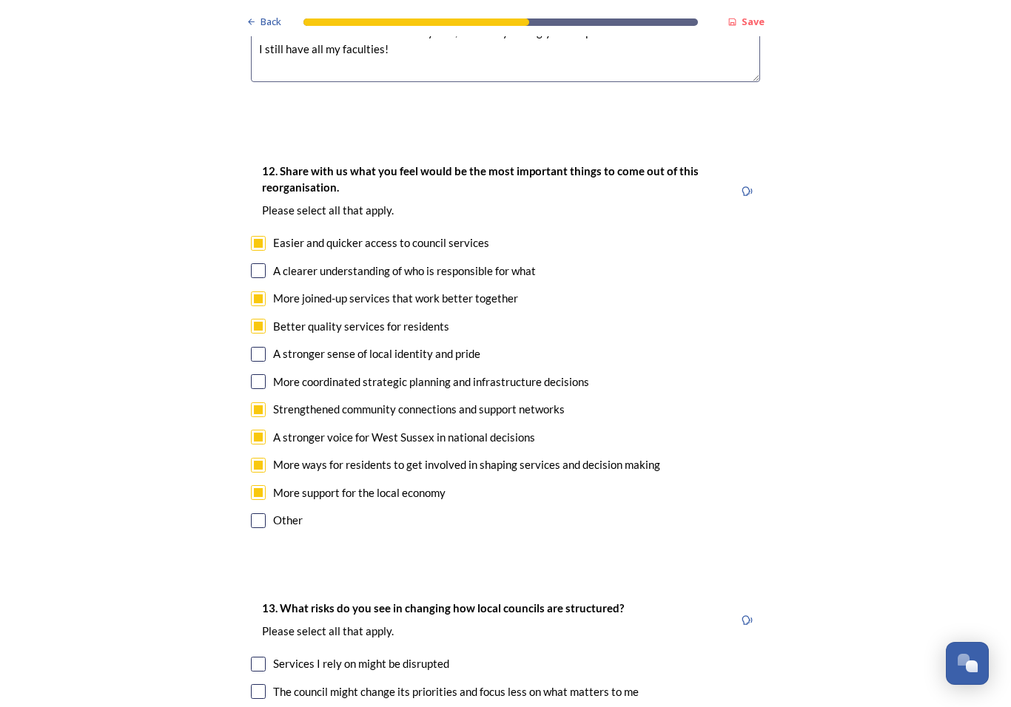
scroll to position [2637, 0]
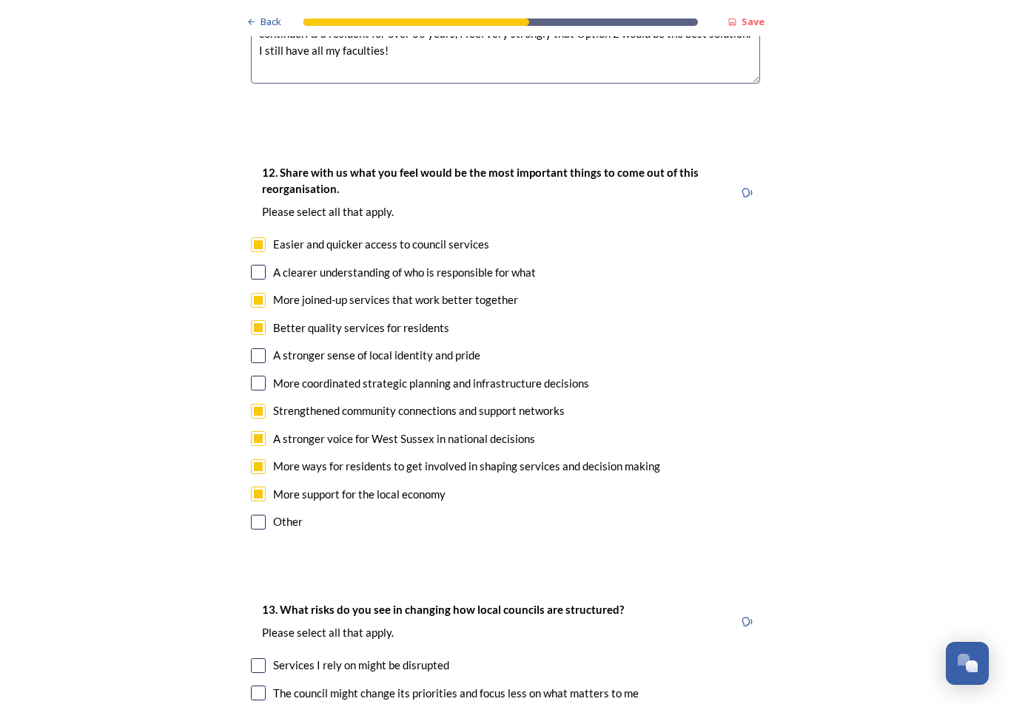
click at [263, 348] on input "checkbox" at bounding box center [258, 355] width 15 height 15
checkbox input "true"
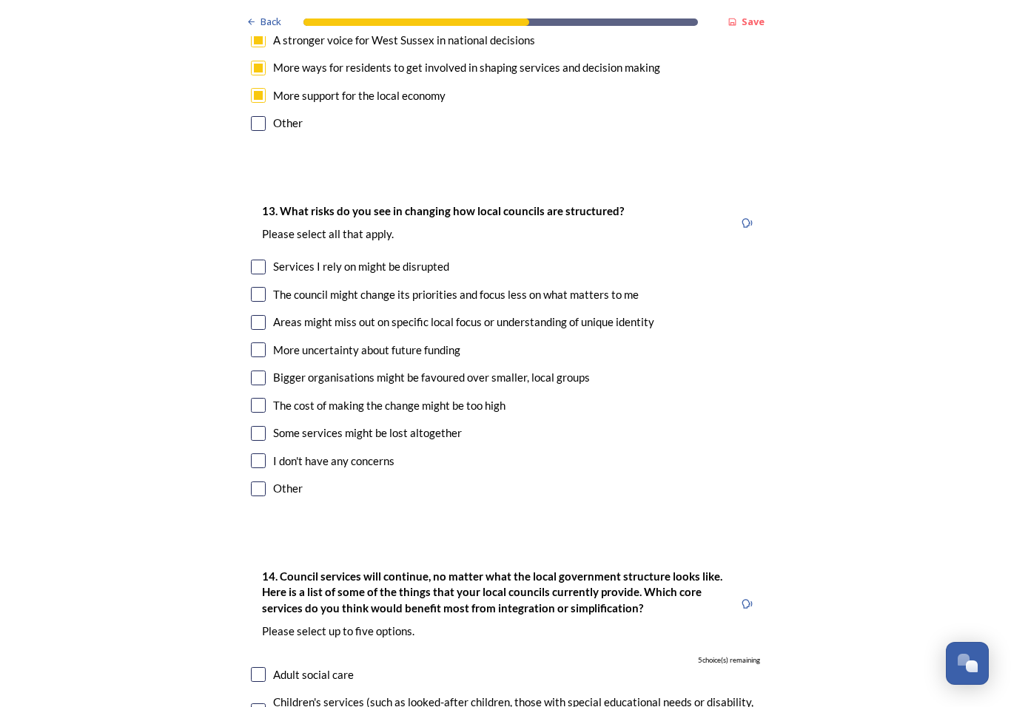
scroll to position [3038, 0]
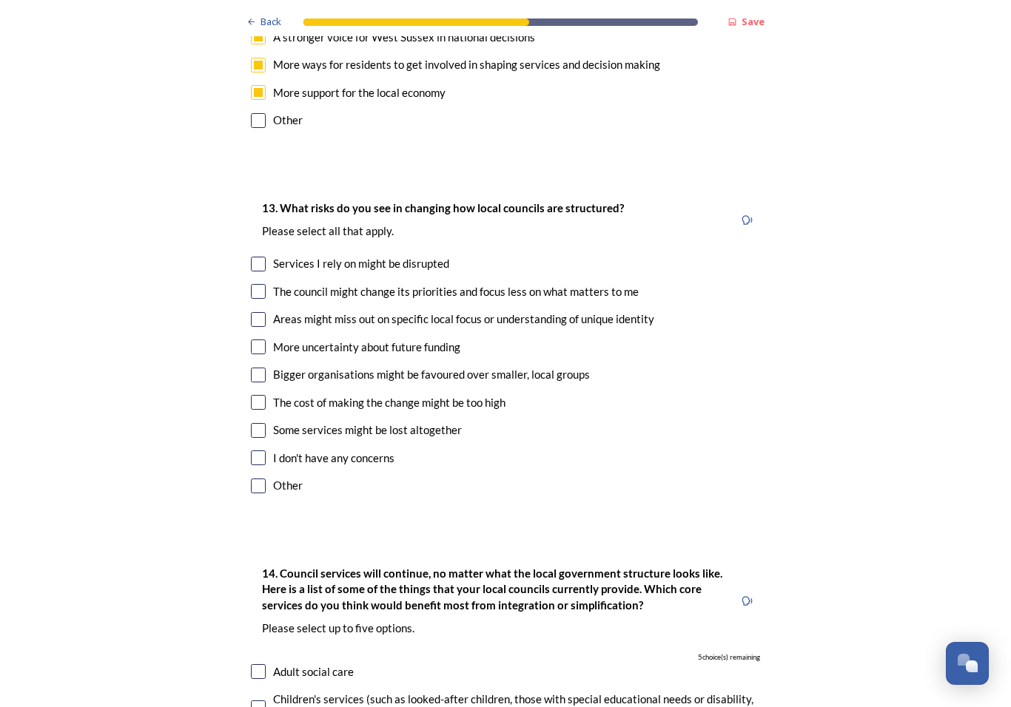
click at [261, 257] on input "checkbox" at bounding box center [258, 264] width 15 height 15
checkbox input "true"
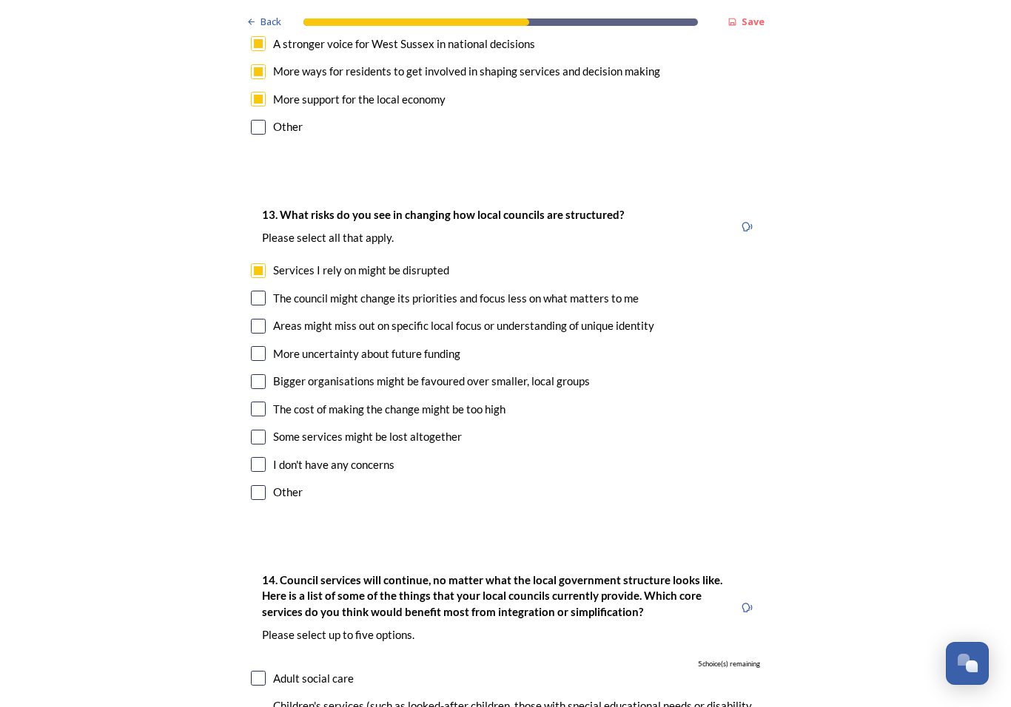
scroll to position [3032, 0]
click at [255, 319] on input "checkbox" at bounding box center [258, 326] width 15 height 15
checkbox input "true"
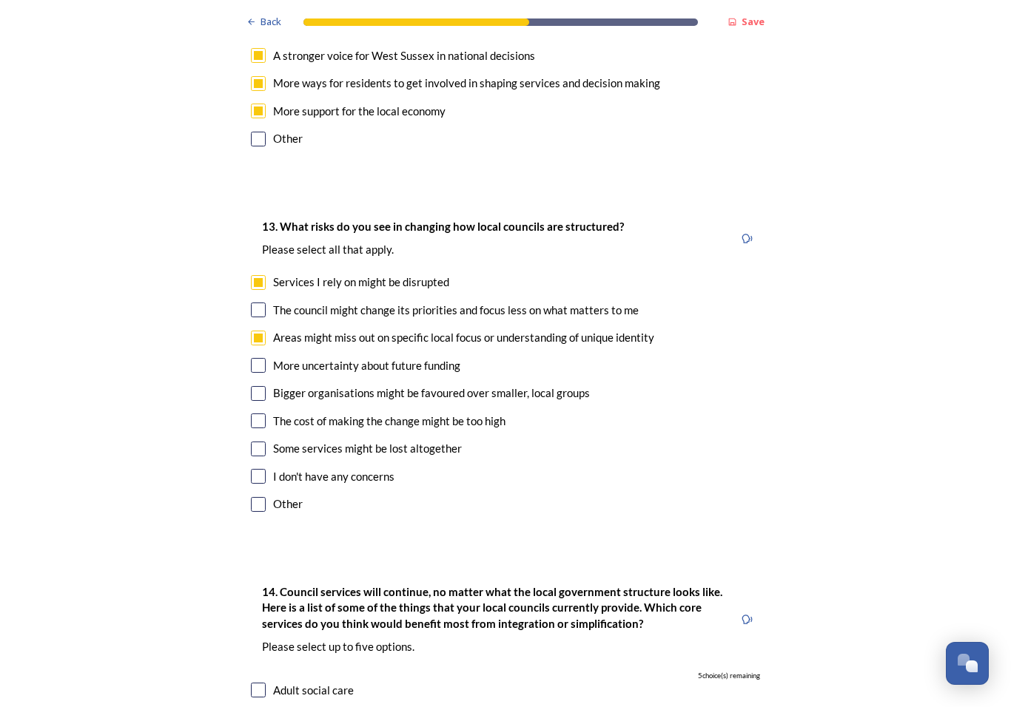
scroll to position [3025, 0]
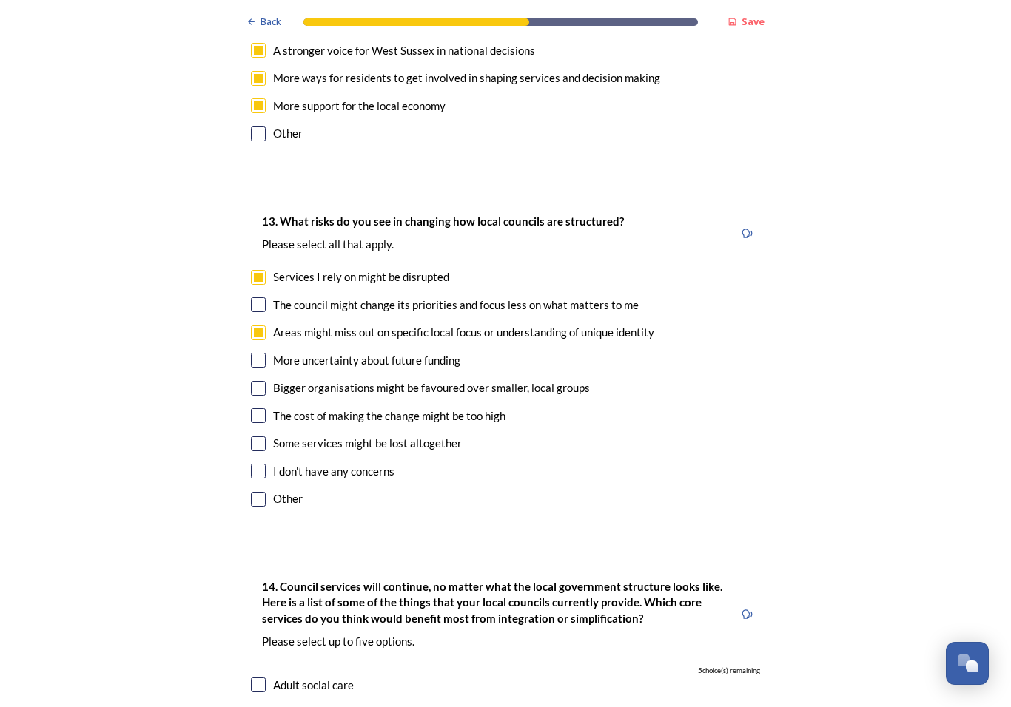
click at [257, 381] on input "checkbox" at bounding box center [258, 388] width 15 height 15
checkbox input "true"
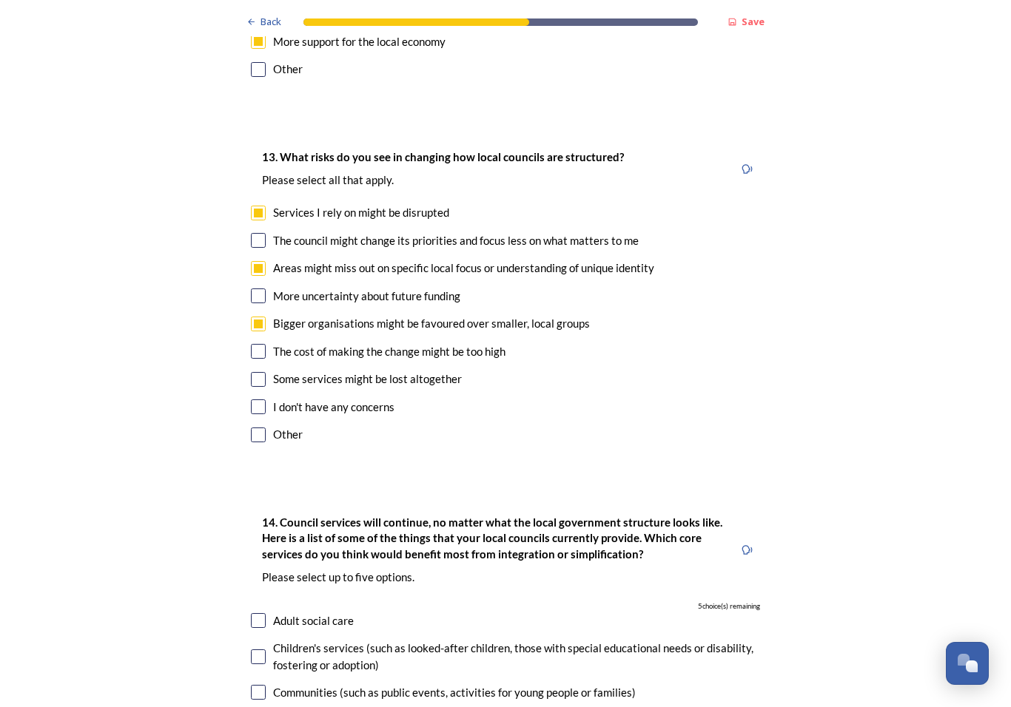
scroll to position [3089, 0]
click at [255, 372] on input "checkbox" at bounding box center [258, 379] width 15 height 15
checkbox input "true"
click at [258, 233] on input "checkbox" at bounding box center [258, 240] width 15 height 15
checkbox input "true"
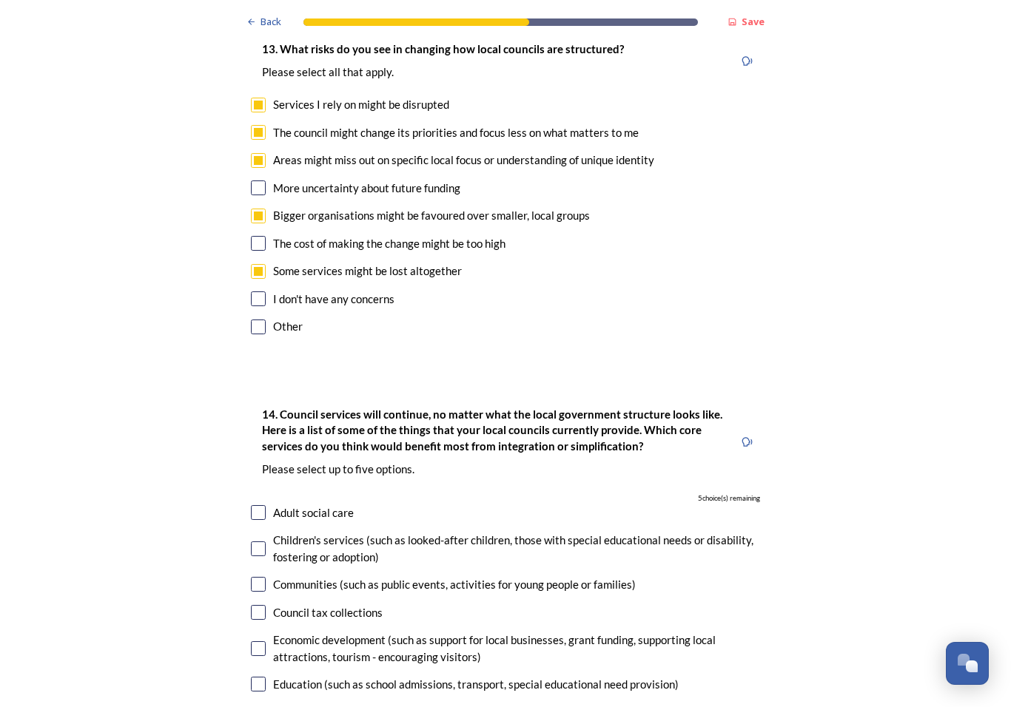
scroll to position [3197, 0]
click at [259, 181] on input "checkbox" at bounding box center [258, 188] width 15 height 15
checkbox input "true"
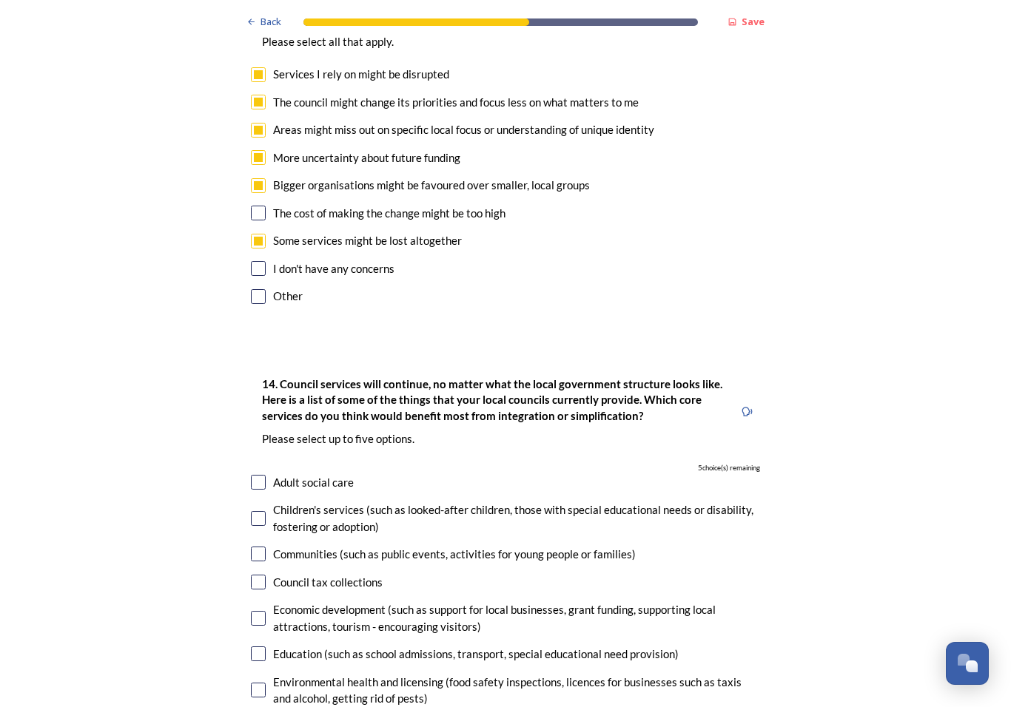
scroll to position [3228, 0]
click at [265, 205] on input "checkbox" at bounding box center [258, 212] width 15 height 15
checkbox input "true"
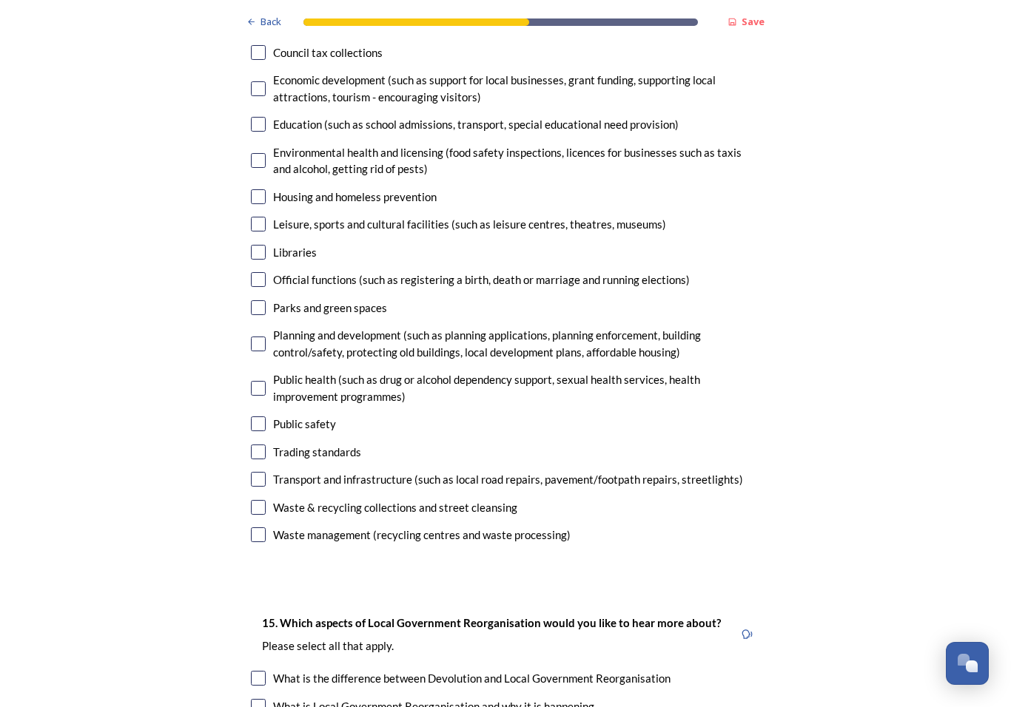
scroll to position [3757, 0]
click at [257, 527] on input "checkbox" at bounding box center [258, 534] width 15 height 15
checkbox input "true"
click at [255, 500] on input "checkbox" at bounding box center [258, 507] width 15 height 15
checkbox input "true"
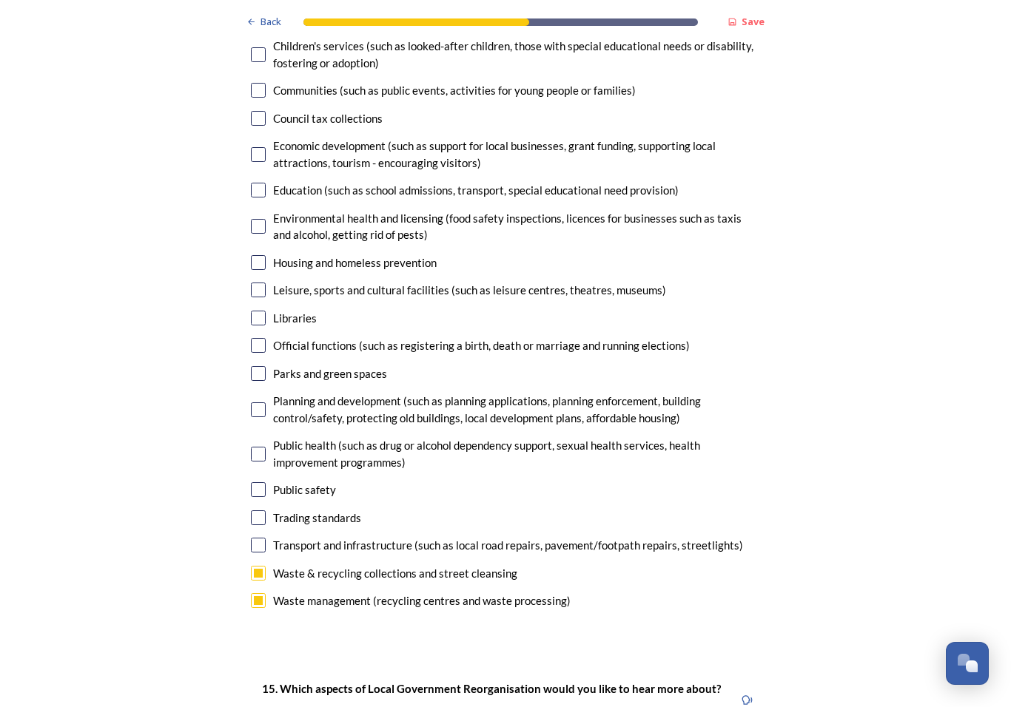
scroll to position [3691, 0]
click at [254, 538] on input "checkbox" at bounding box center [258, 545] width 15 height 15
checkbox input "true"
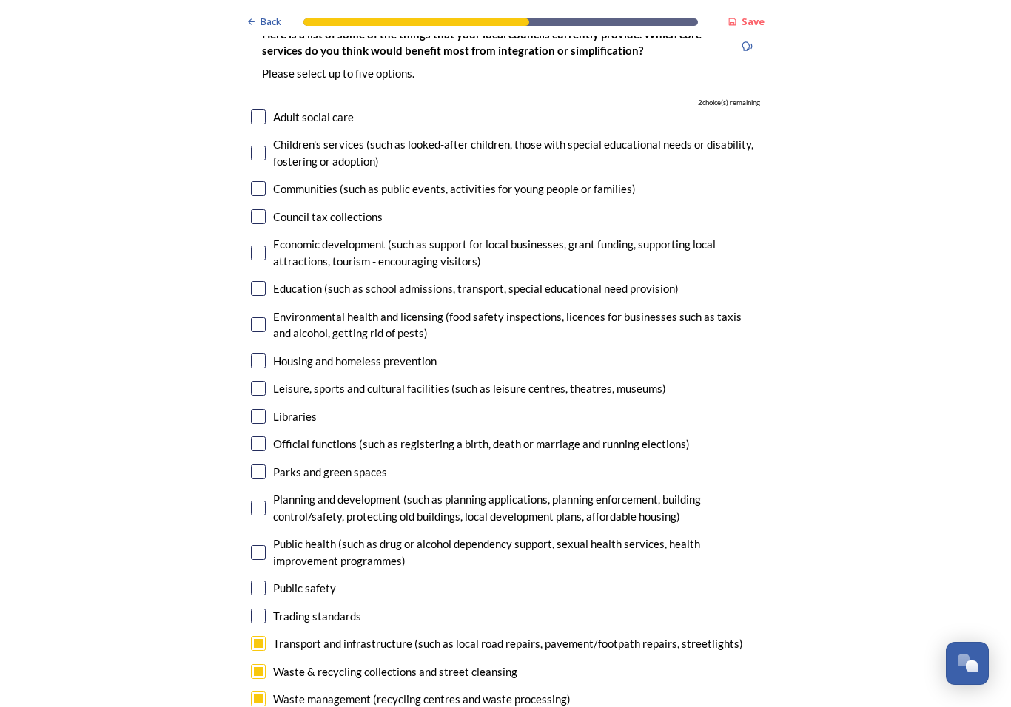
scroll to position [3593, 0]
click at [257, 581] on input "checkbox" at bounding box center [258, 588] width 15 height 15
checkbox input "true"
click at [264, 545] on input "checkbox" at bounding box center [258, 552] width 15 height 15
checkbox input "true"
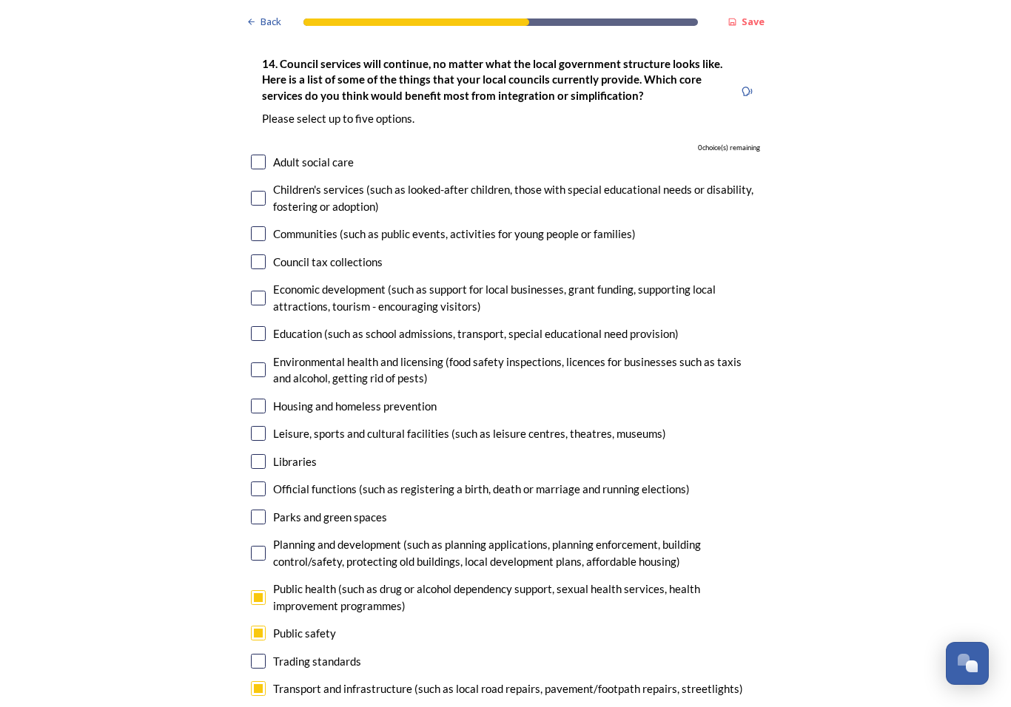
scroll to position [3549, 0]
click at [263, 545] on input "checkbox" at bounding box center [258, 552] width 15 height 15
checkbox input "false"
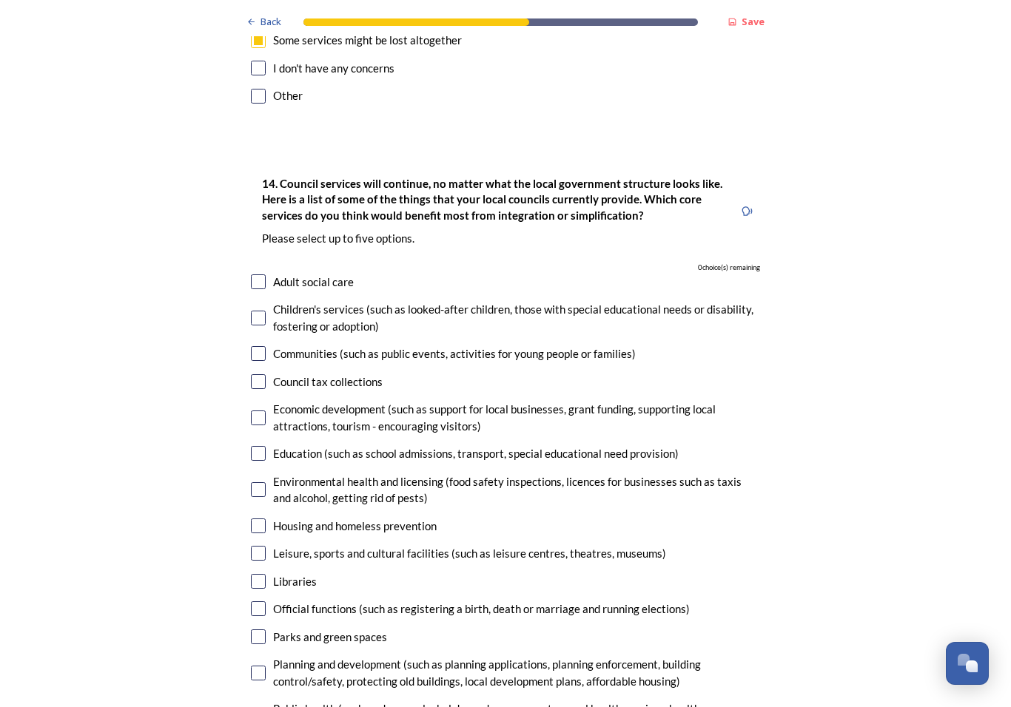
scroll to position [3427, 0]
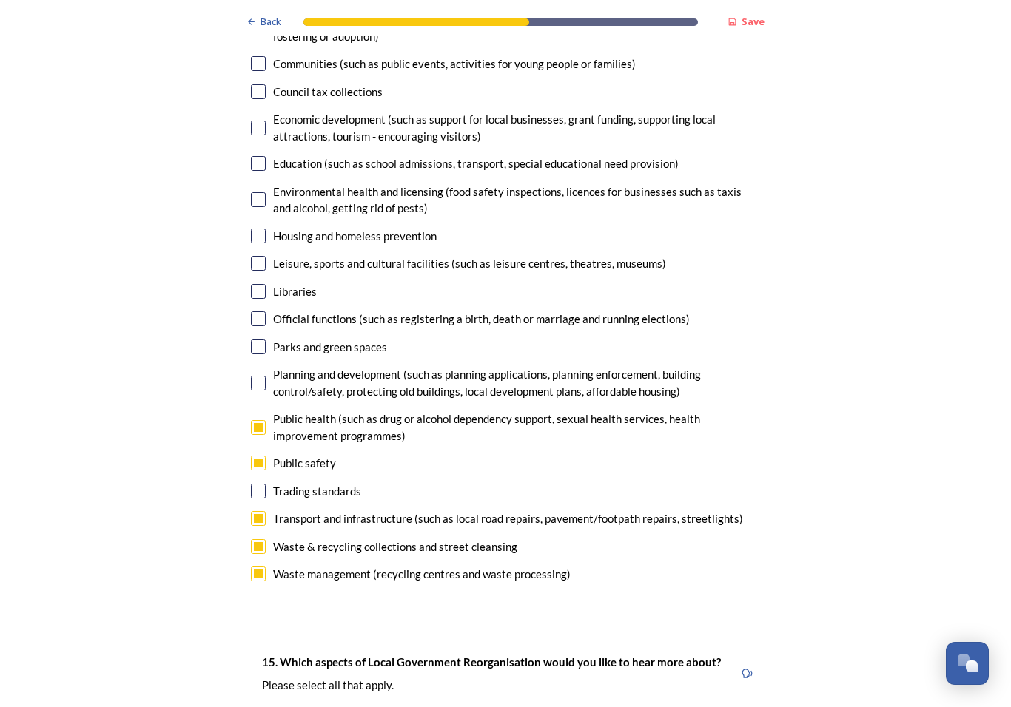
scroll to position [3719, 0]
click at [253, 410] on div "Public health (such as drug or alcohol dependency support, sexual health servic…" at bounding box center [505, 426] width 509 height 33
checkbox input "false"
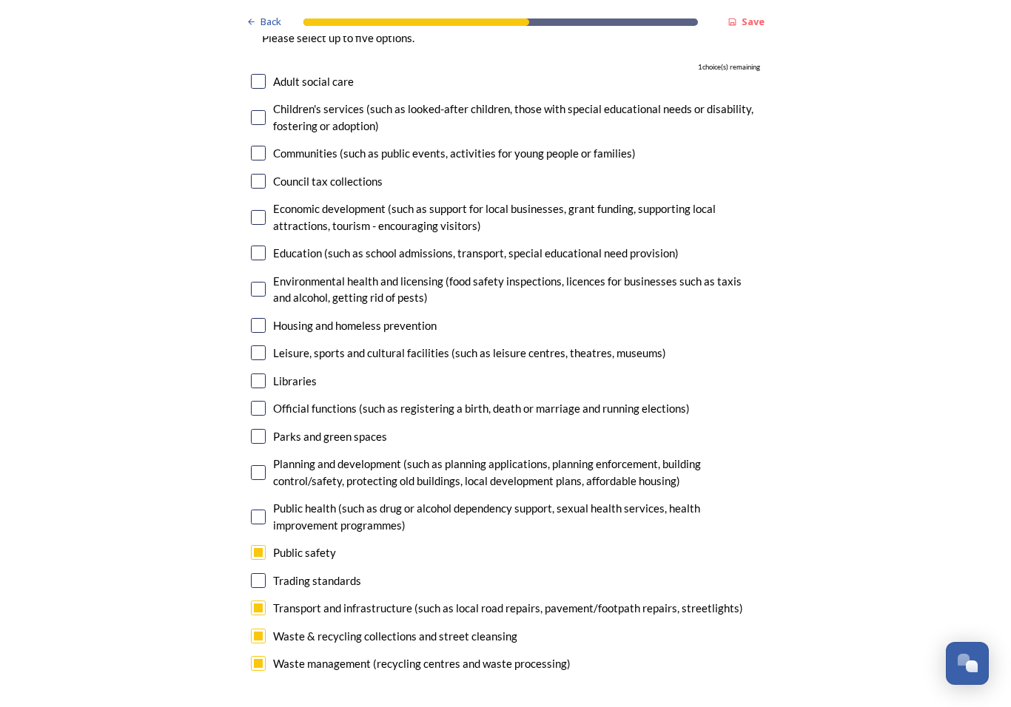
scroll to position [3630, 0]
click at [260, 454] on div "Planning and development (such as planning applications, planning enforcement, …" at bounding box center [505, 470] width 509 height 33
checkbox input "true"
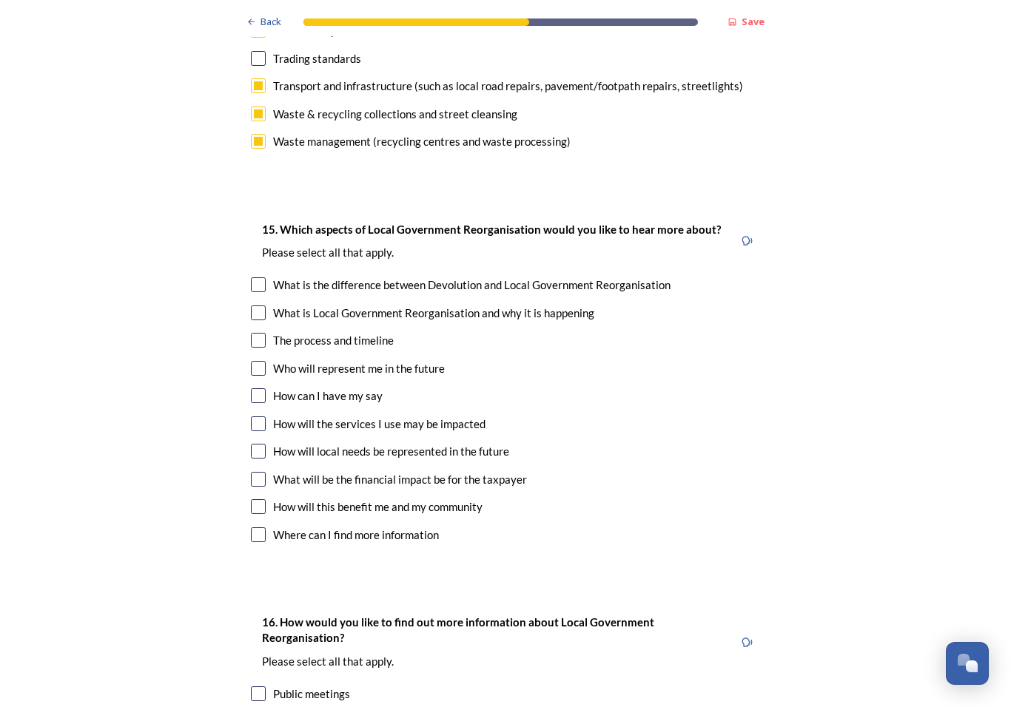
scroll to position [4151, 0]
click at [261, 499] on input "checkbox" at bounding box center [258, 506] width 15 height 15
checkbox input "true"
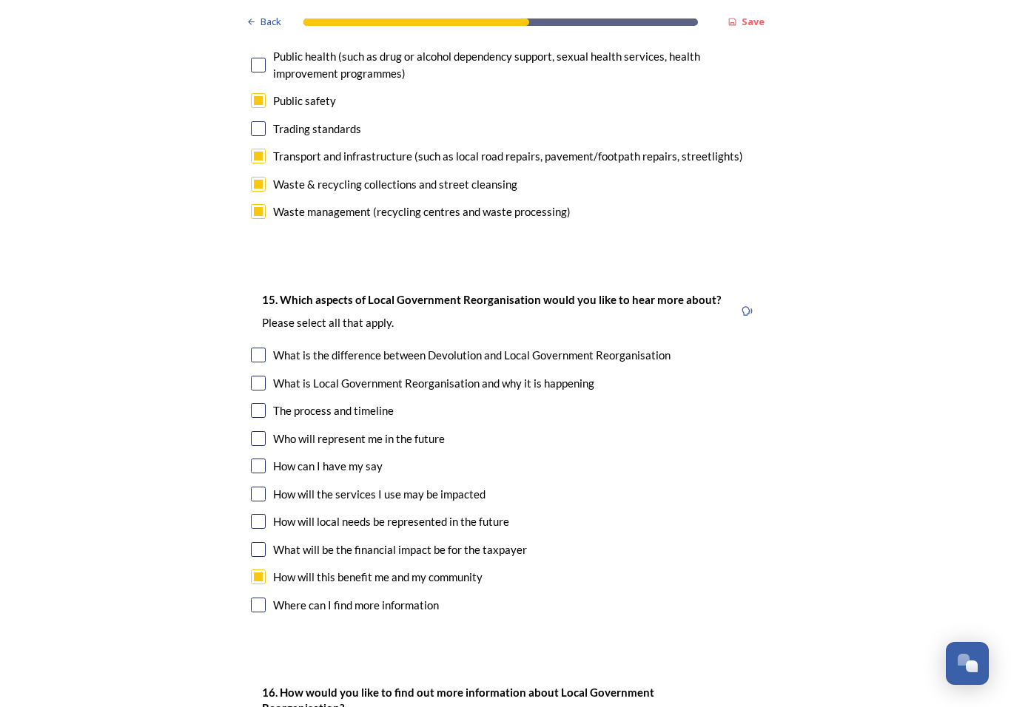
scroll to position [4081, 0]
click at [263, 542] on input "checkbox" at bounding box center [258, 549] width 15 height 15
checkbox input "true"
click at [263, 514] on input "checkbox" at bounding box center [258, 521] width 15 height 15
checkbox input "true"
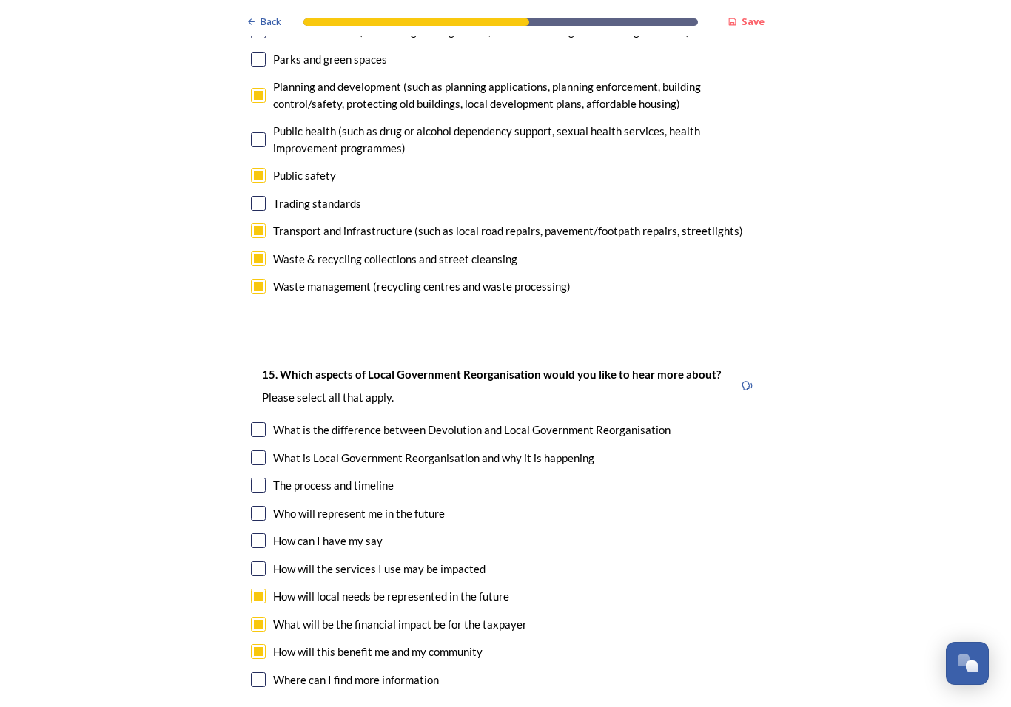
scroll to position [4006, 0]
click at [266, 561] on div "How will the services I use may be impacted" at bounding box center [505, 569] width 509 height 17
checkbox input "true"
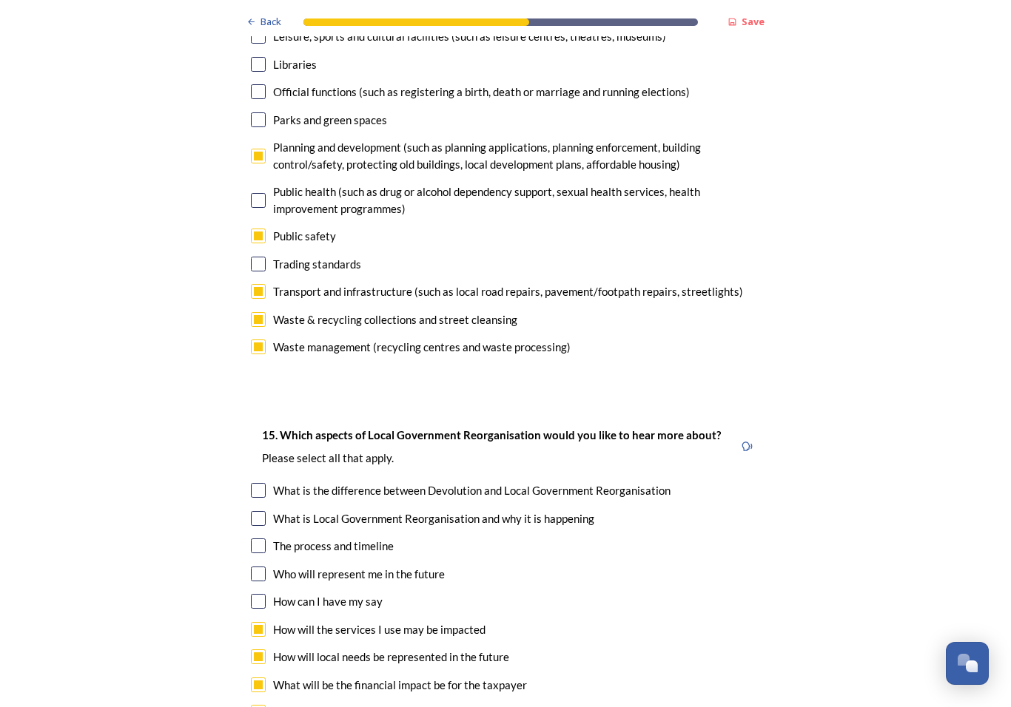
scroll to position [3945, 0]
click at [260, 567] on input "checkbox" at bounding box center [258, 574] width 15 height 15
checkbox input "true"
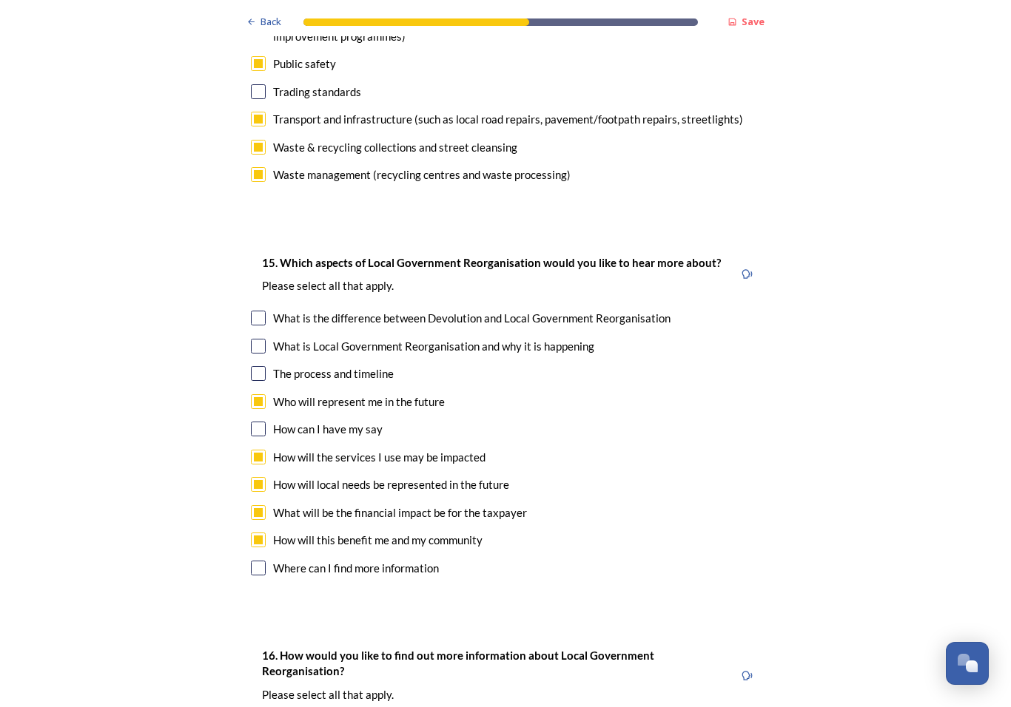
scroll to position [4119, 0]
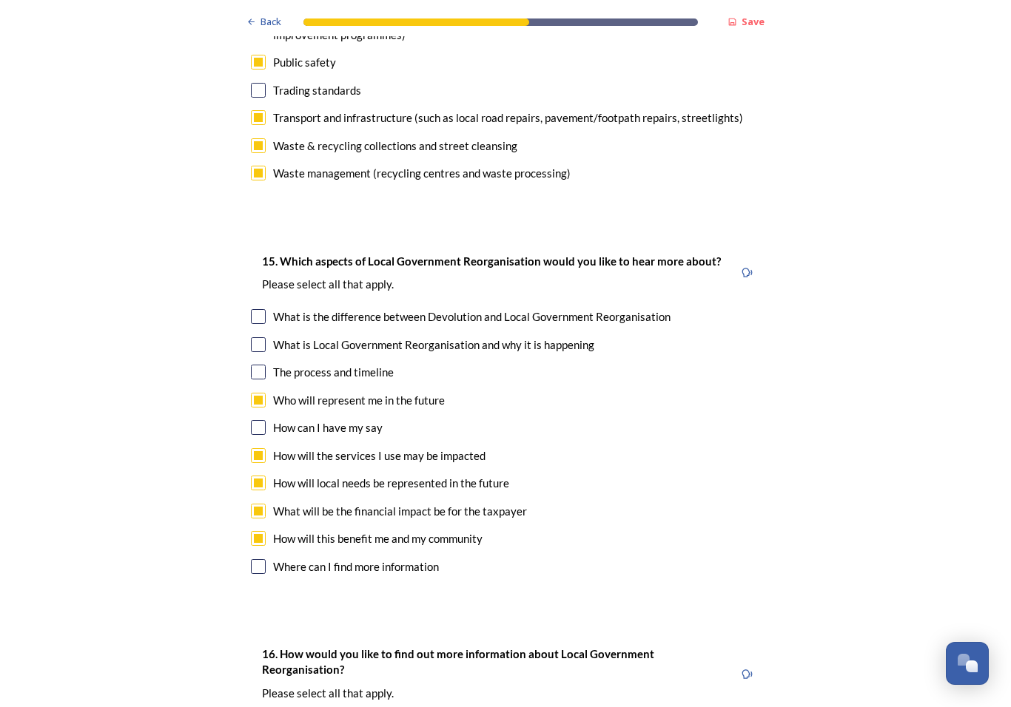
click at [261, 365] on input "checkbox" at bounding box center [258, 372] width 15 height 15
checkbox input "true"
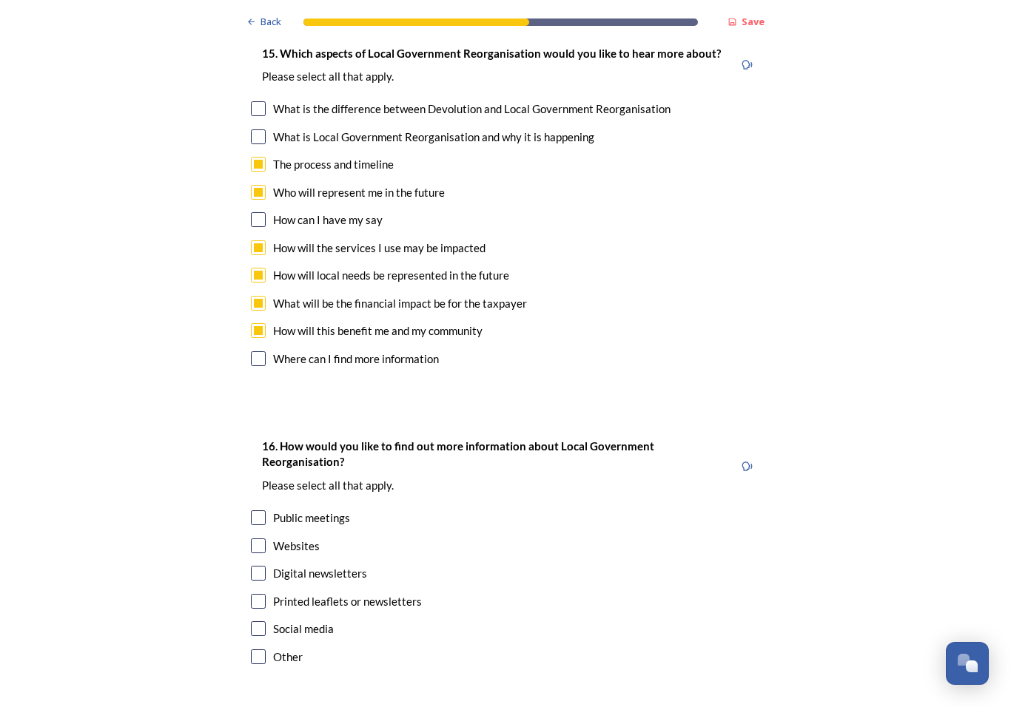
scroll to position [18, 0]
click at [253, 539] on input "checkbox" at bounding box center [258, 546] width 15 height 15
checkbox input "true"
click at [258, 566] on input "checkbox" at bounding box center [258, 573] width 15 height 15
checkbox input "true"
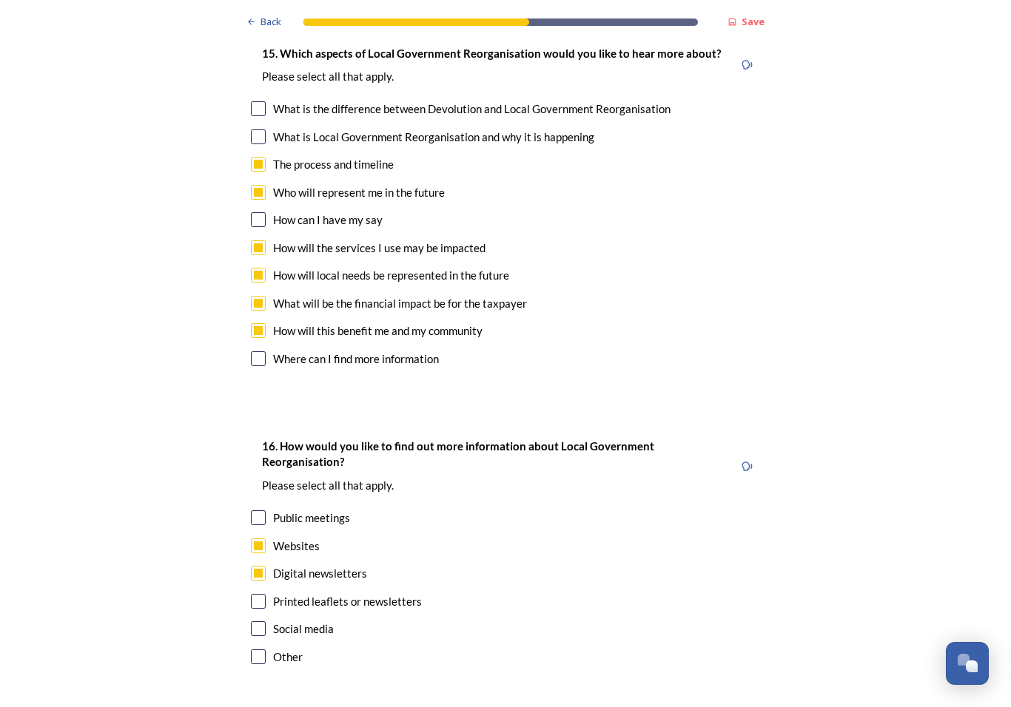
click at [263, 621] on input "checkbox" at bounding box center [258, 628] width 15 height 15
checkbox input "true"
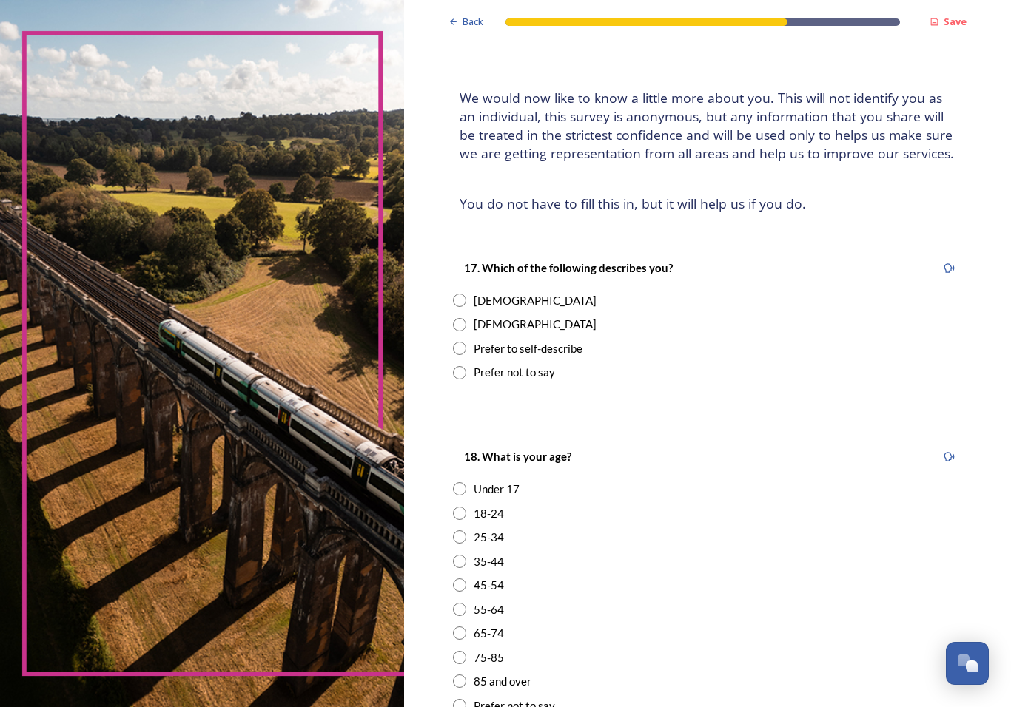
scroll to position [57, 0]
click at [453, 294] on input "radio" at bounding box center [459, 300] width 13 height 13
radio input "true"
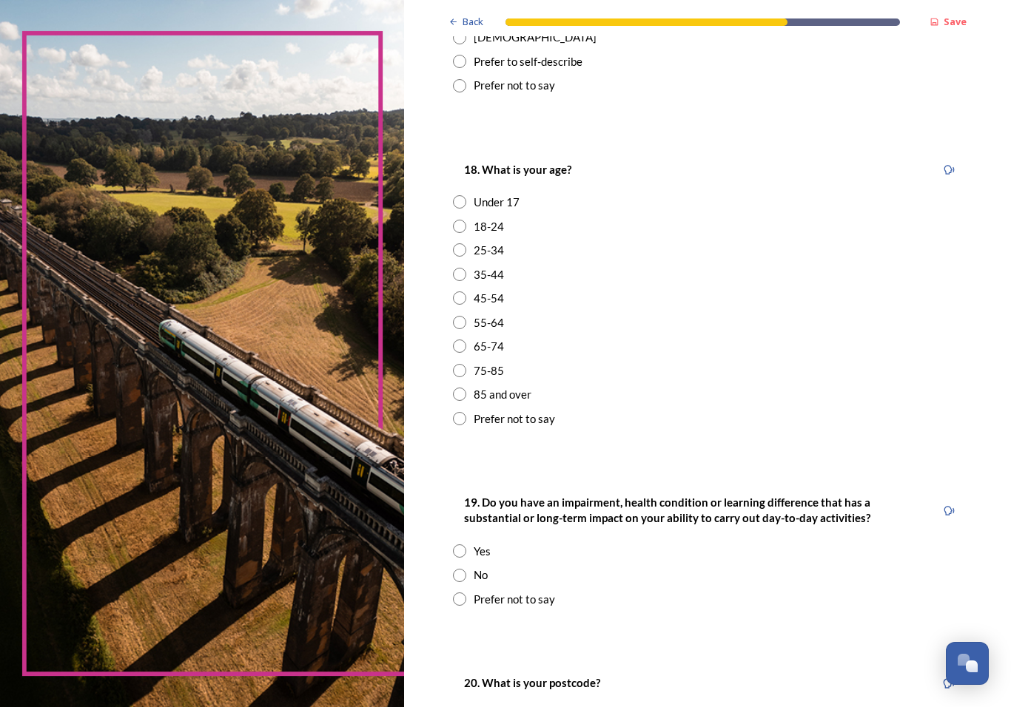
scroll to position [344, 0]
click at [453, 364] on input "radio" at bounding box center [459, 370] width 13 height 13
radio input "true"
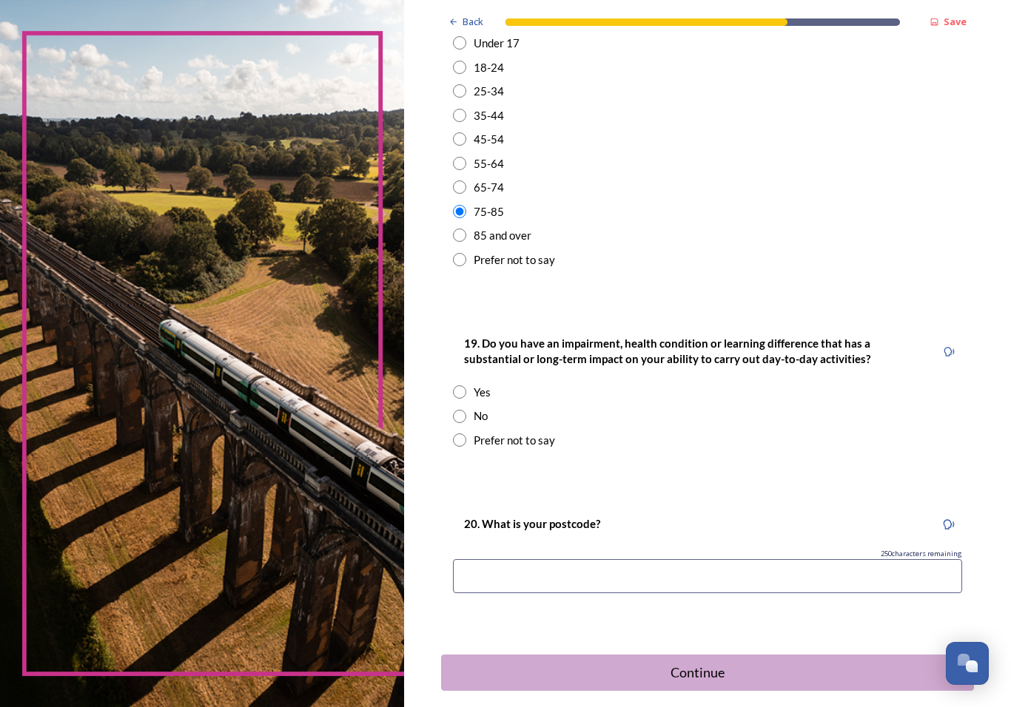
scroll to position [503, 0]
click at [453, 410] on input "radio" at bounding box center [459, 416] width 13 height 13
radio input "true"
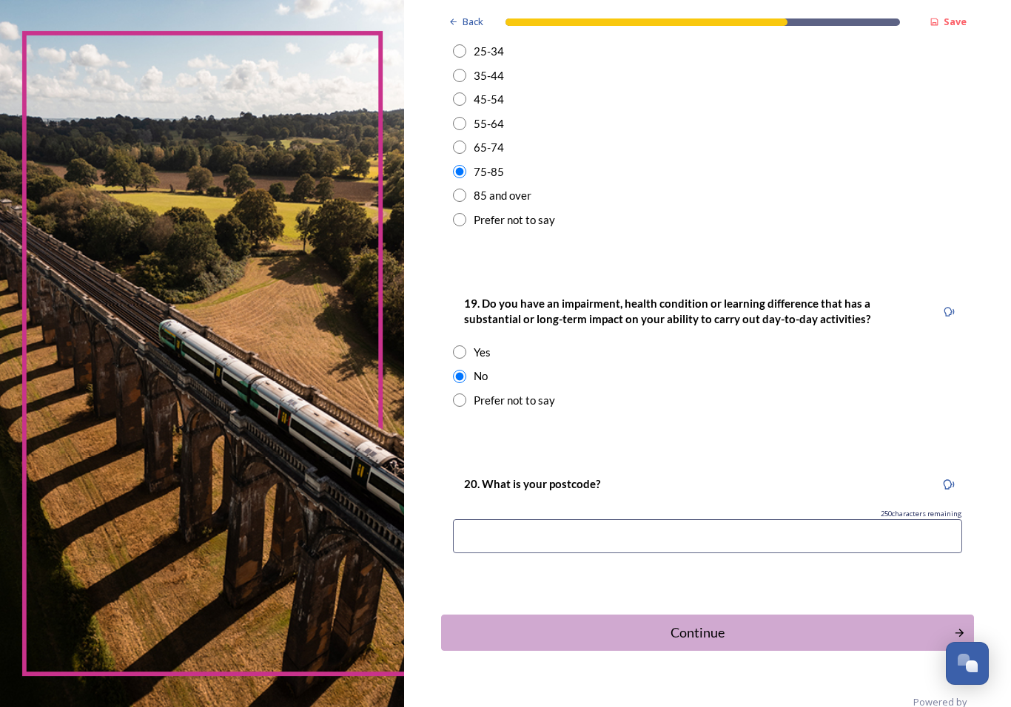
scroll to position [541, 0]
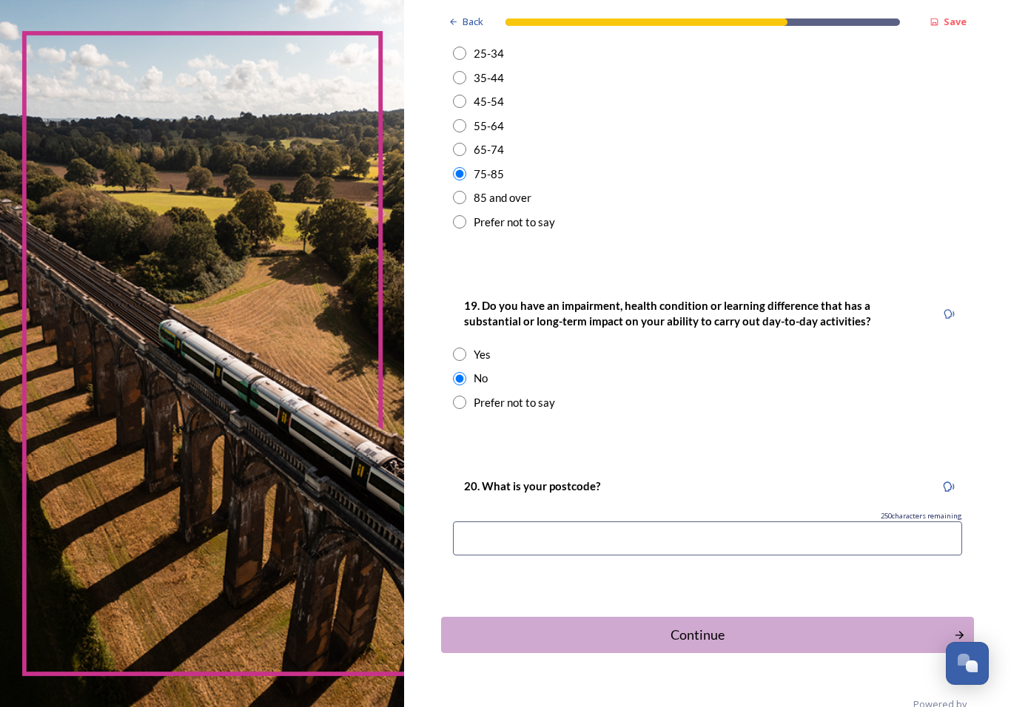
click at [471, 522] on input at bounding box center [707, 539] width 509 height 34
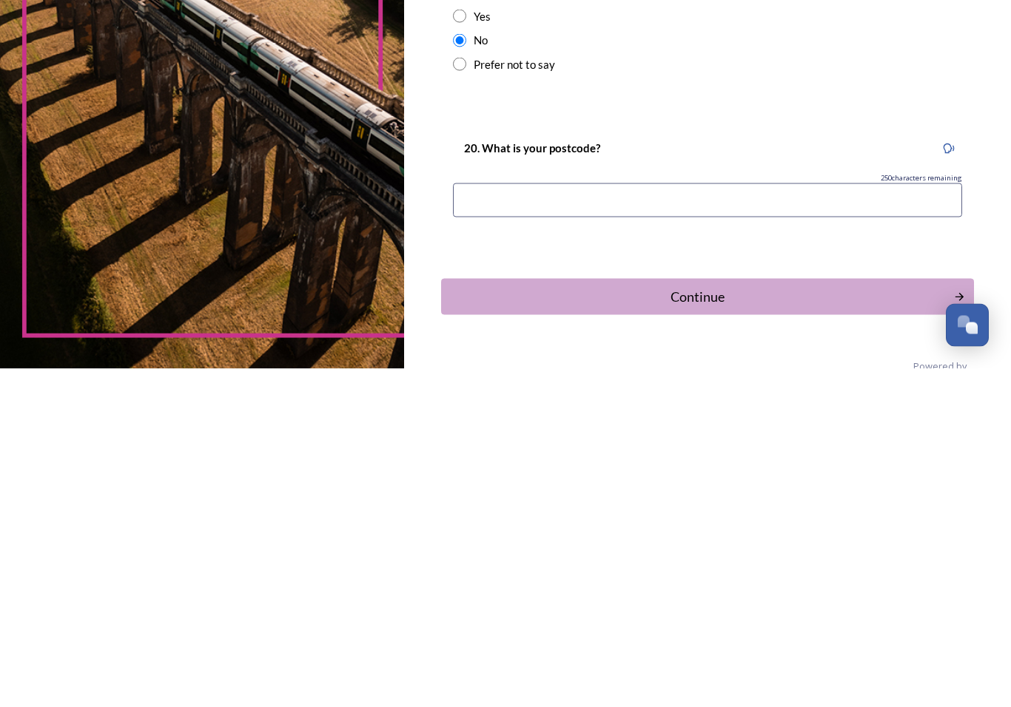
type input "BN42 4FY"
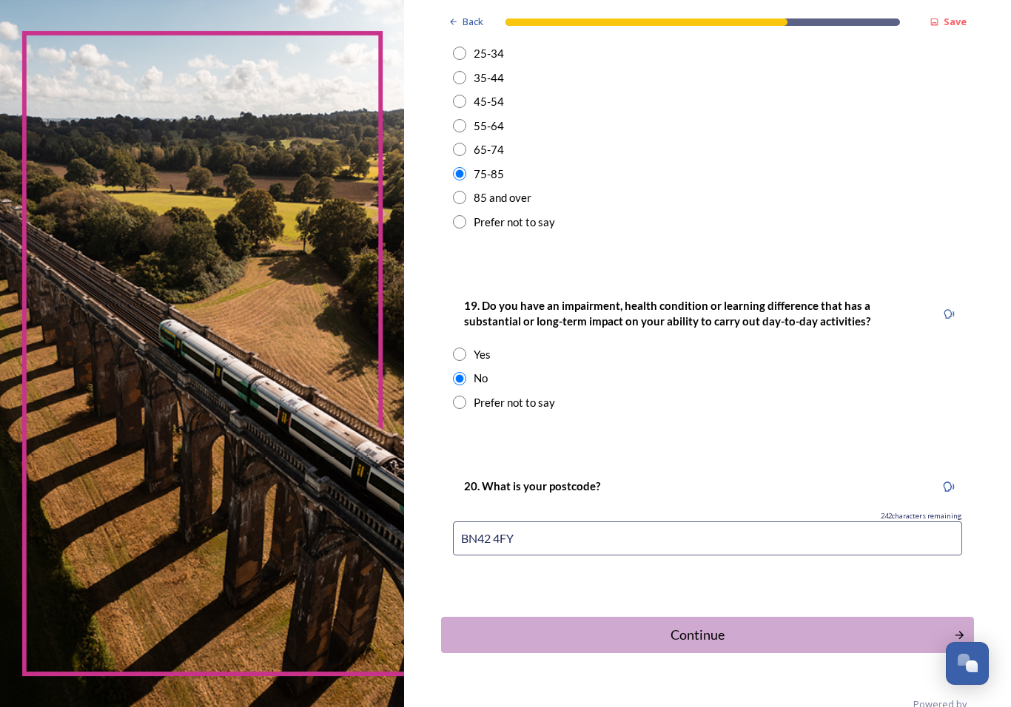
click at [511, 625] on div "Continue" at bounding box center [697, 635] width 496 height 20
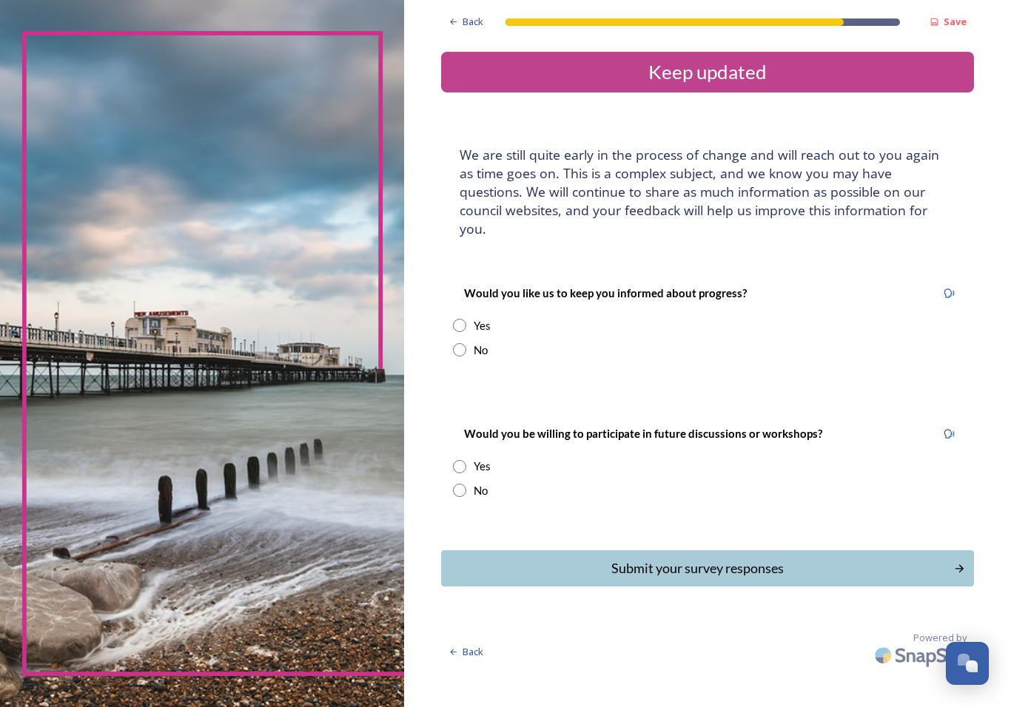
scroll to position [0, 0]
click at [453, 319] on input "radio" at bounding box center [459, 325] width 13 height 13
radio input "true"
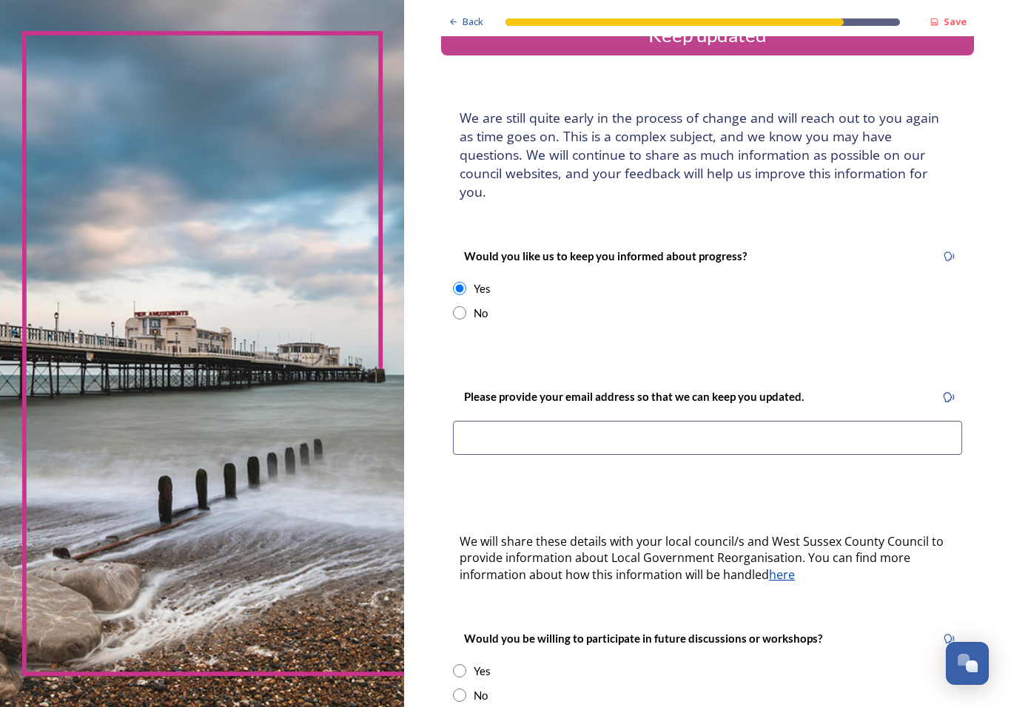
scroll to position [38, 0]
click at [479, 420] on input at bounding box center [707, 437] width 509 height 34
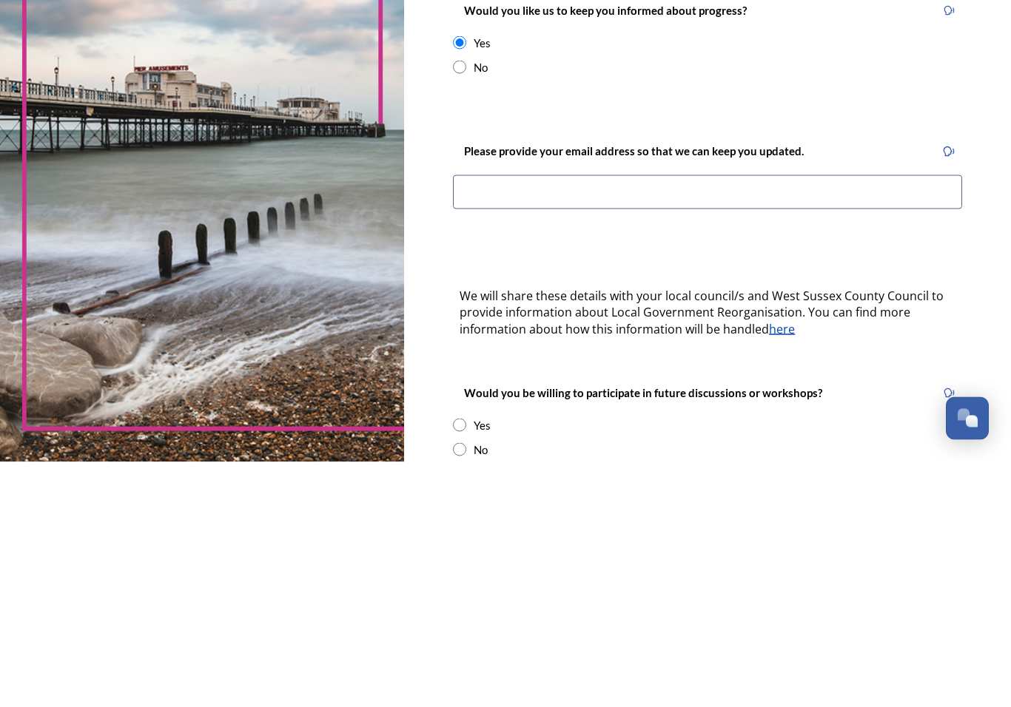
type input "[PERSON_NAME][EMAIL_ADDRESS][DOMAIN_NAME]"
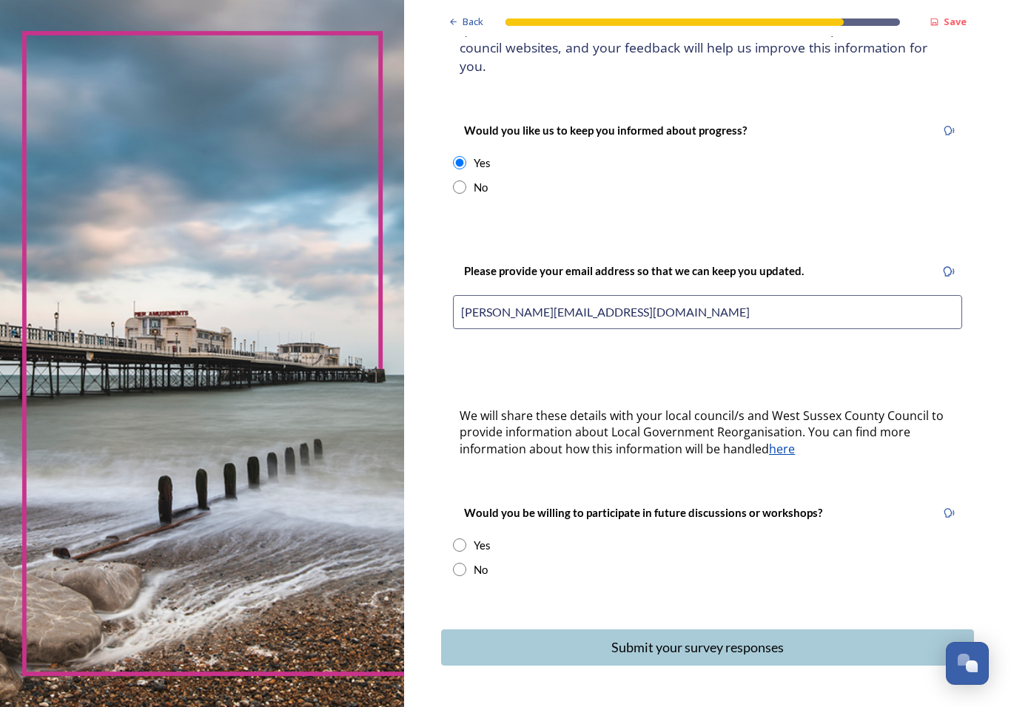
scroll to position [162, 0]
click at [453, 564] on input "radio" at bounding box center [459, 570] width 13 height 13
radio input "true"
click at [538, 638] on div "Submit your survey responses" at bounding box center [697, 648] width 496 height 20
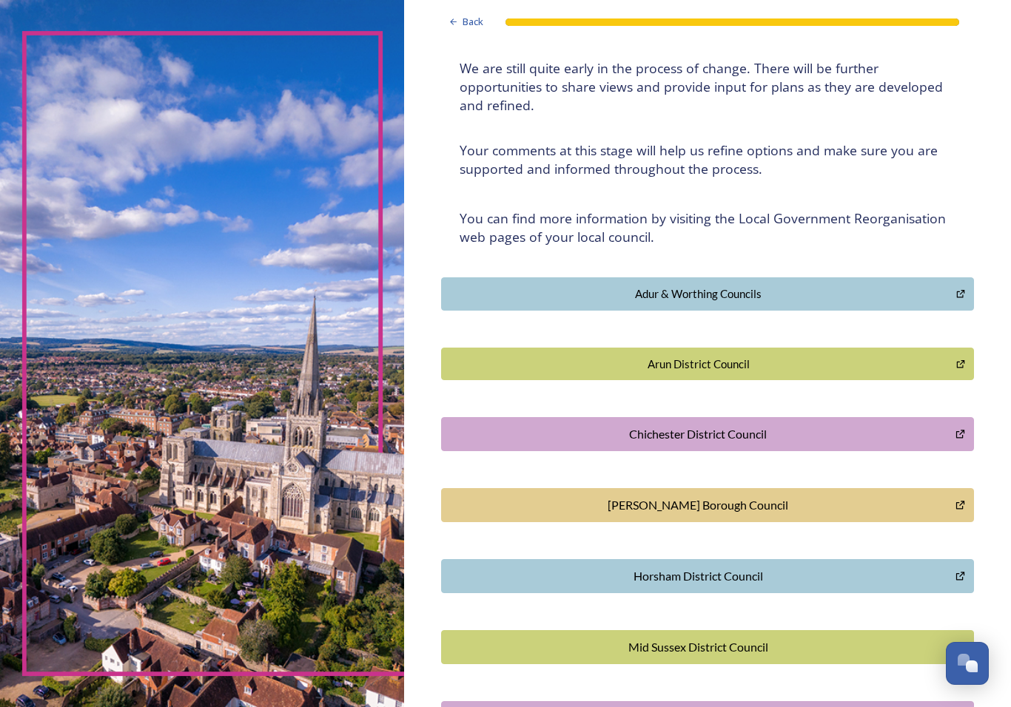
scroll to position [132, 0]
click at [891, 286] on div "Adur & Worthing Councils" at bounding box center [698, 294] width 499 height 17
